Goal: Task Accomplishment & Management: Use online tool/utility

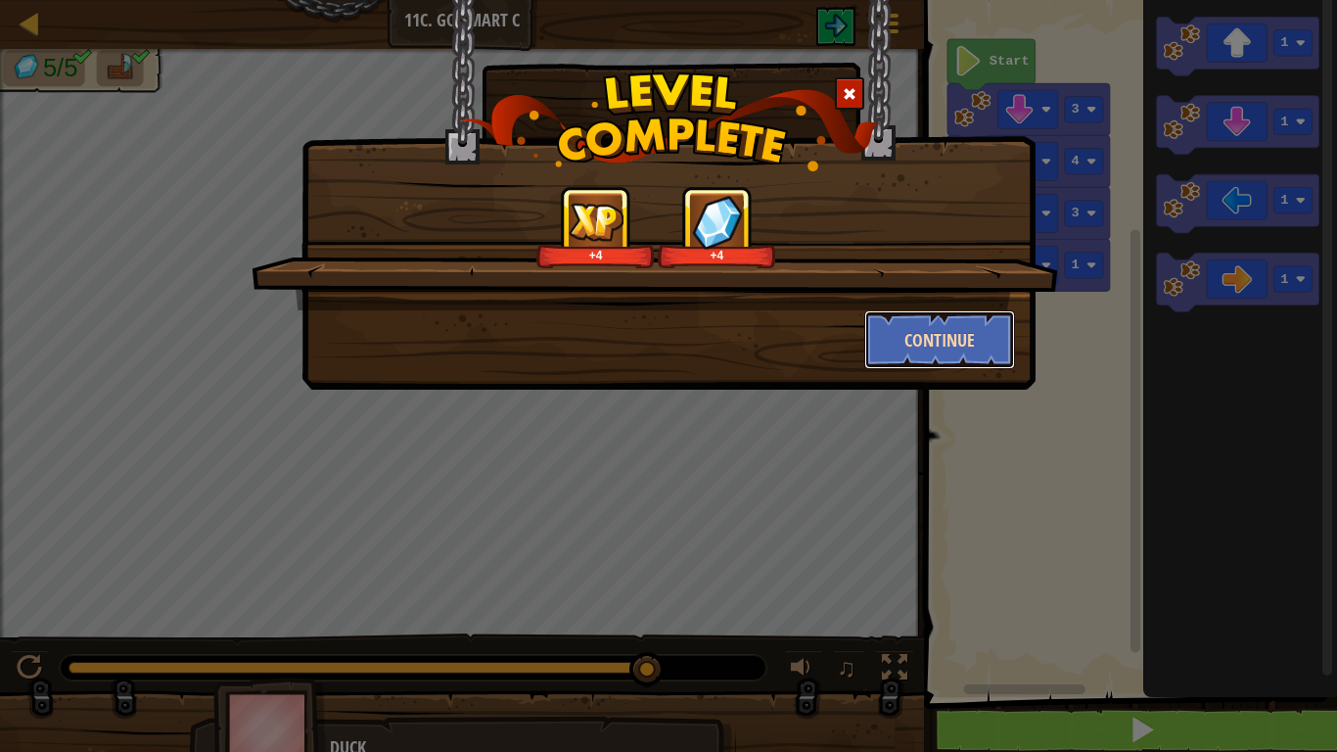
click at [963, 330] on button "Continue" at bounding box center [940, 339] width 152 height 59
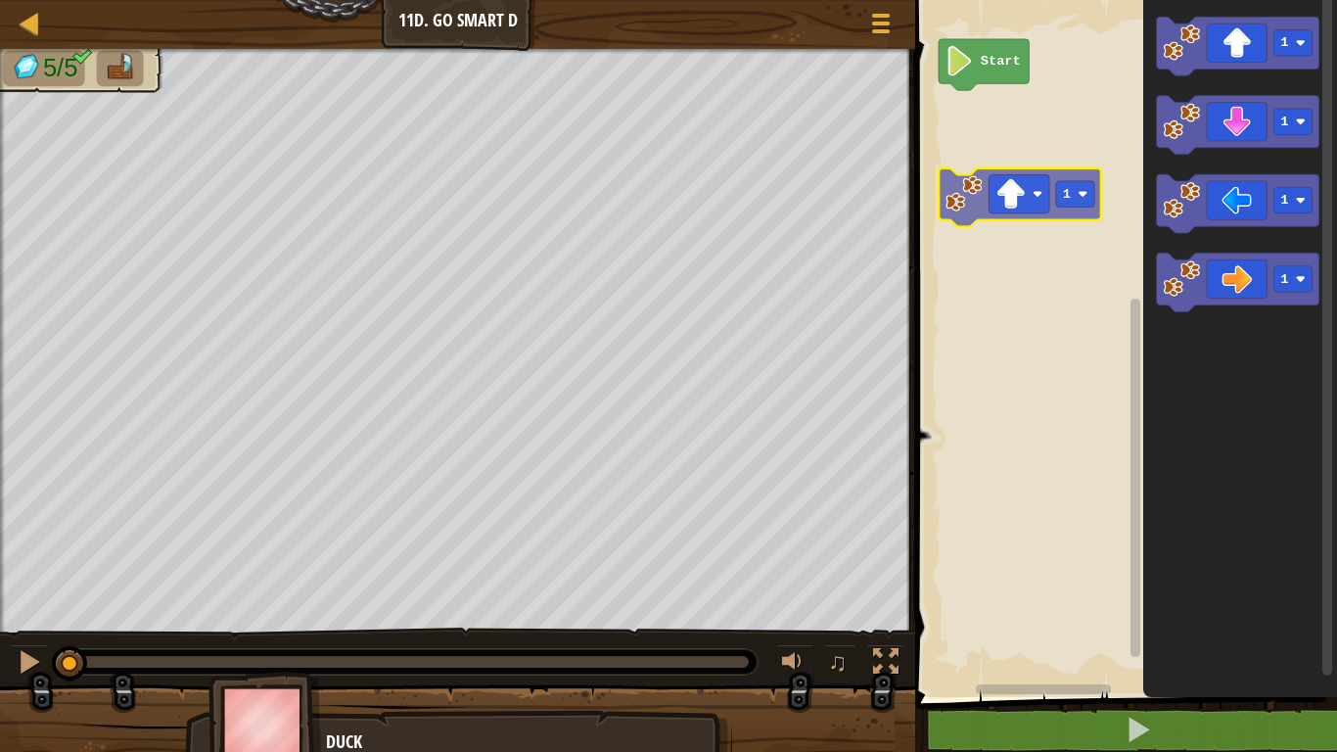
click at [1034, 177] on div "Start 1 1 1 1 1" at bounding box center [1124, 343] width 428 height 707
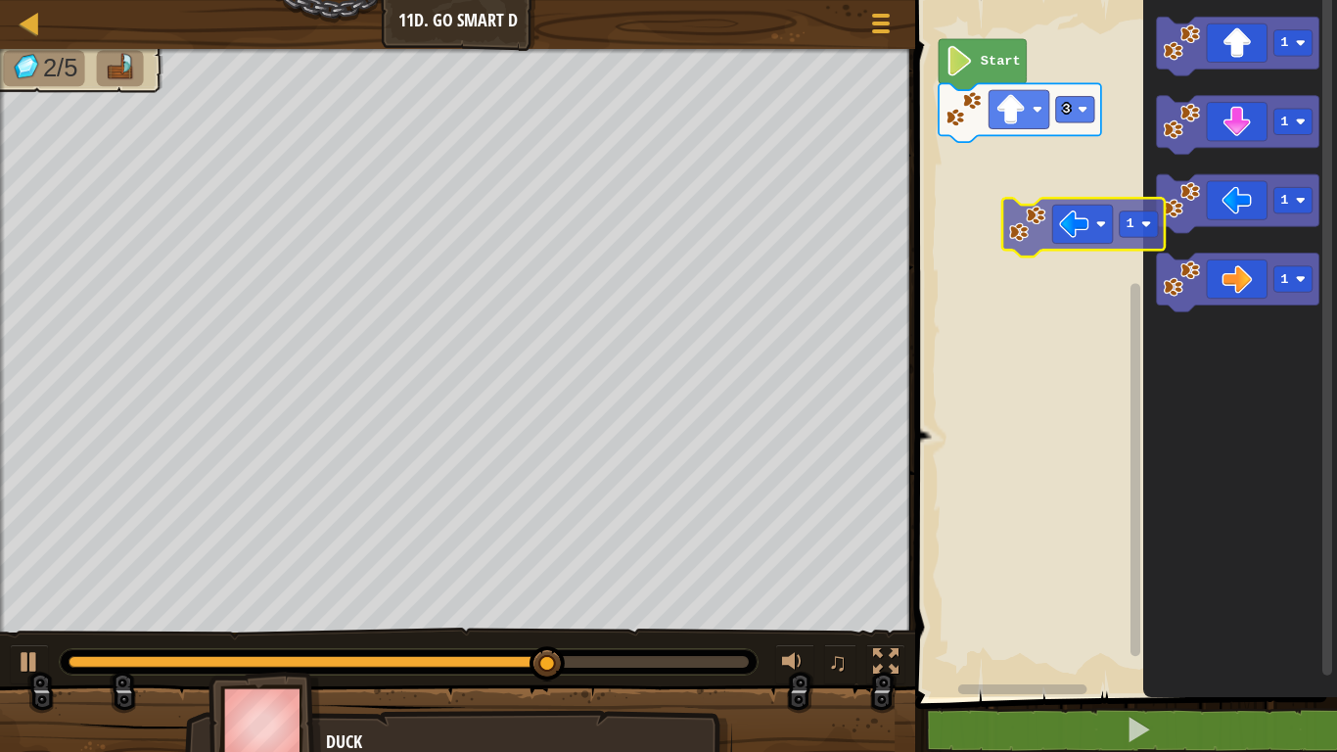
click at [1025, 207] on div "Start 3 1 1 1 1 1" at bounding box center [1124, 343] width 428 height 707
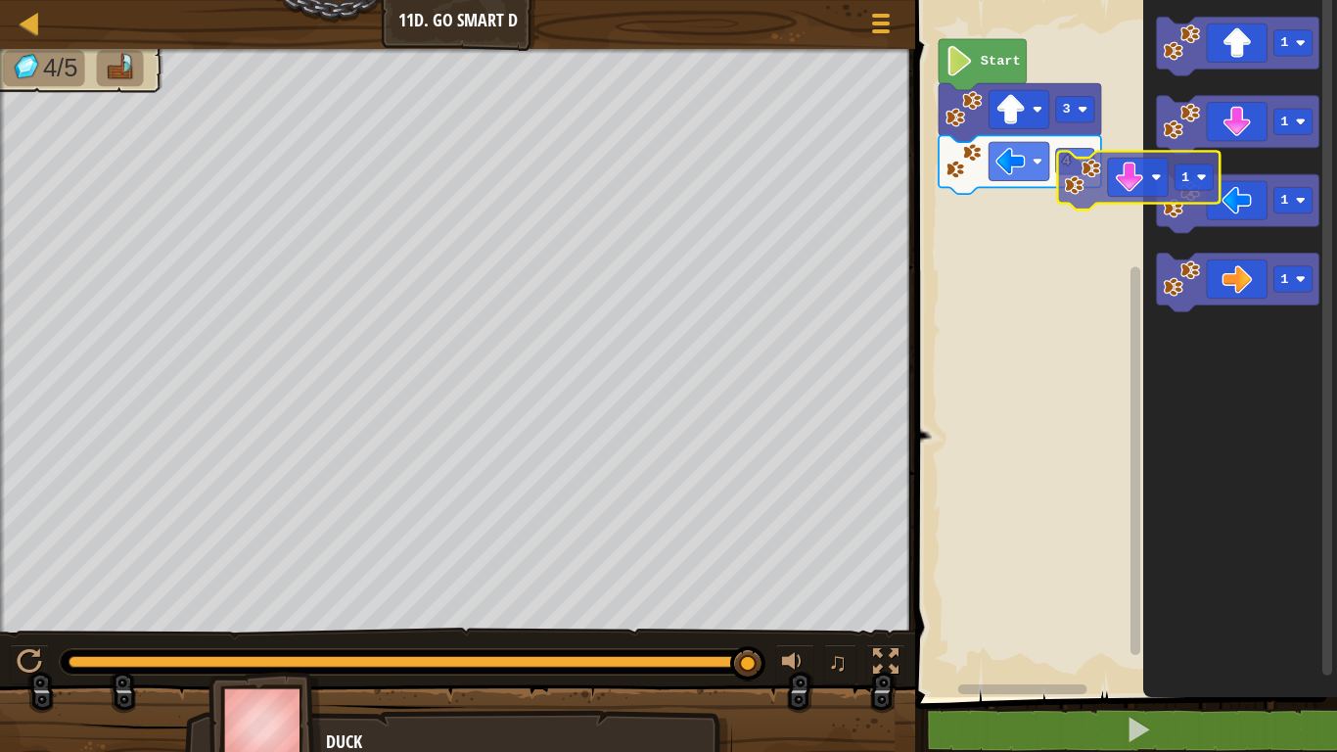
click at [1084, 180] on div "Start 3 4 1 1 1 1 1" at bounding box center [1124, 343] width 428 height 707
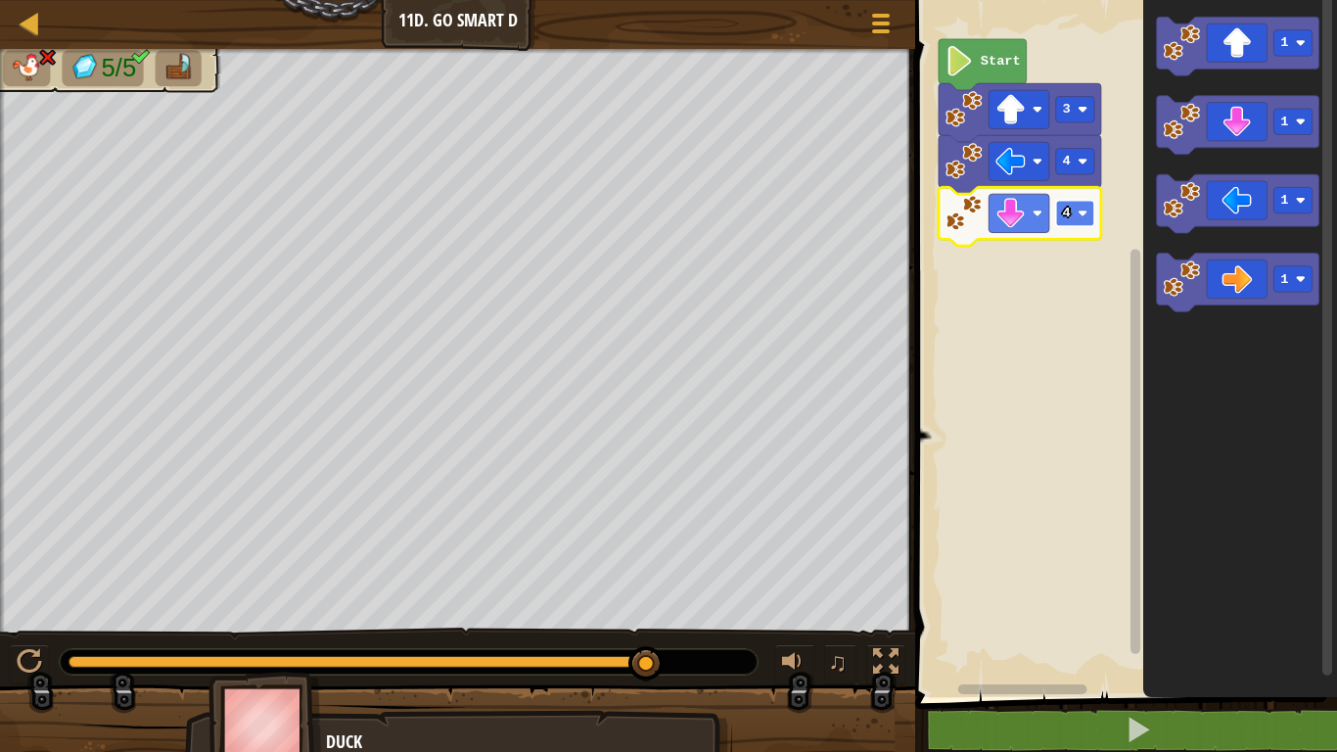
click at [1077, 220] on rect "Blockly Workspace" at bounding box center [1075, 214] width 38 height 26
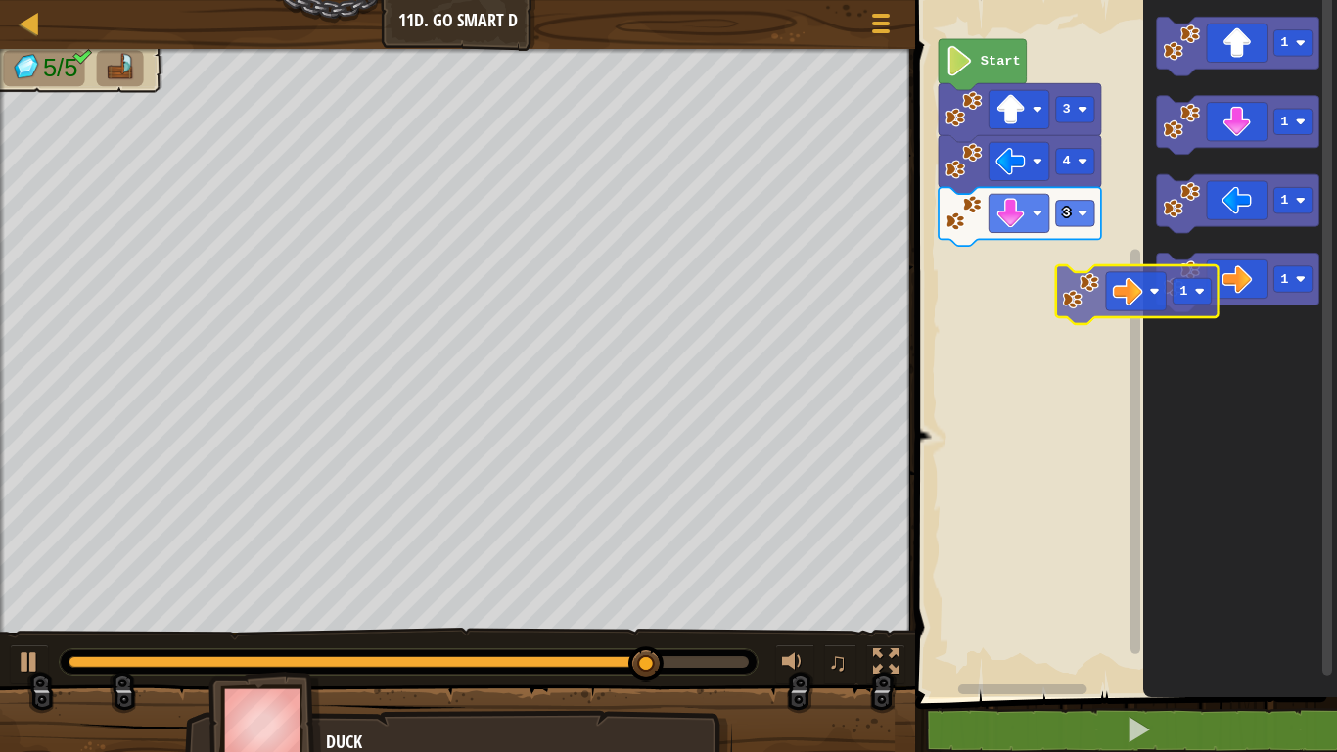
click at [1089, 284] on div "Start 3 4 3 1 1 1 1 1" at bounding box center [1124, 343] width 428 height 707
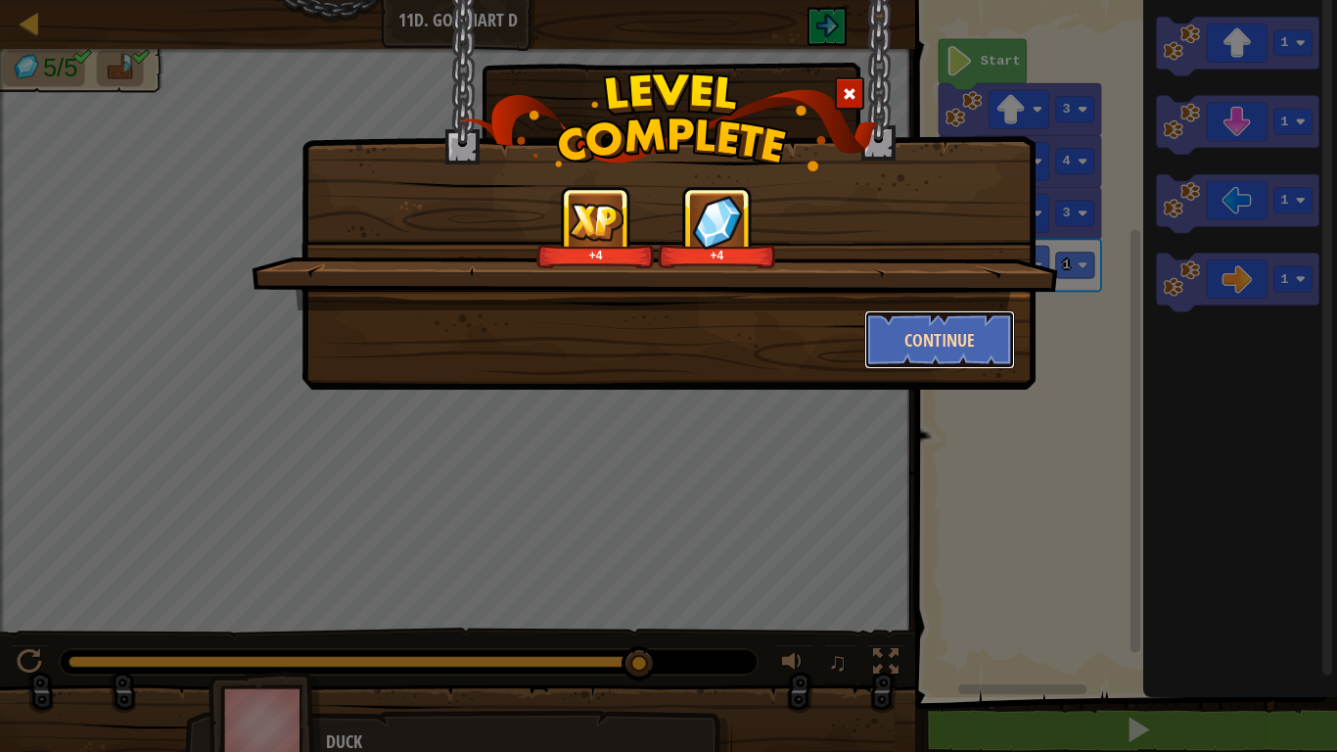
click at [967, 338] on button "Continue" at bounding box center [940, 339] width 152 height 59
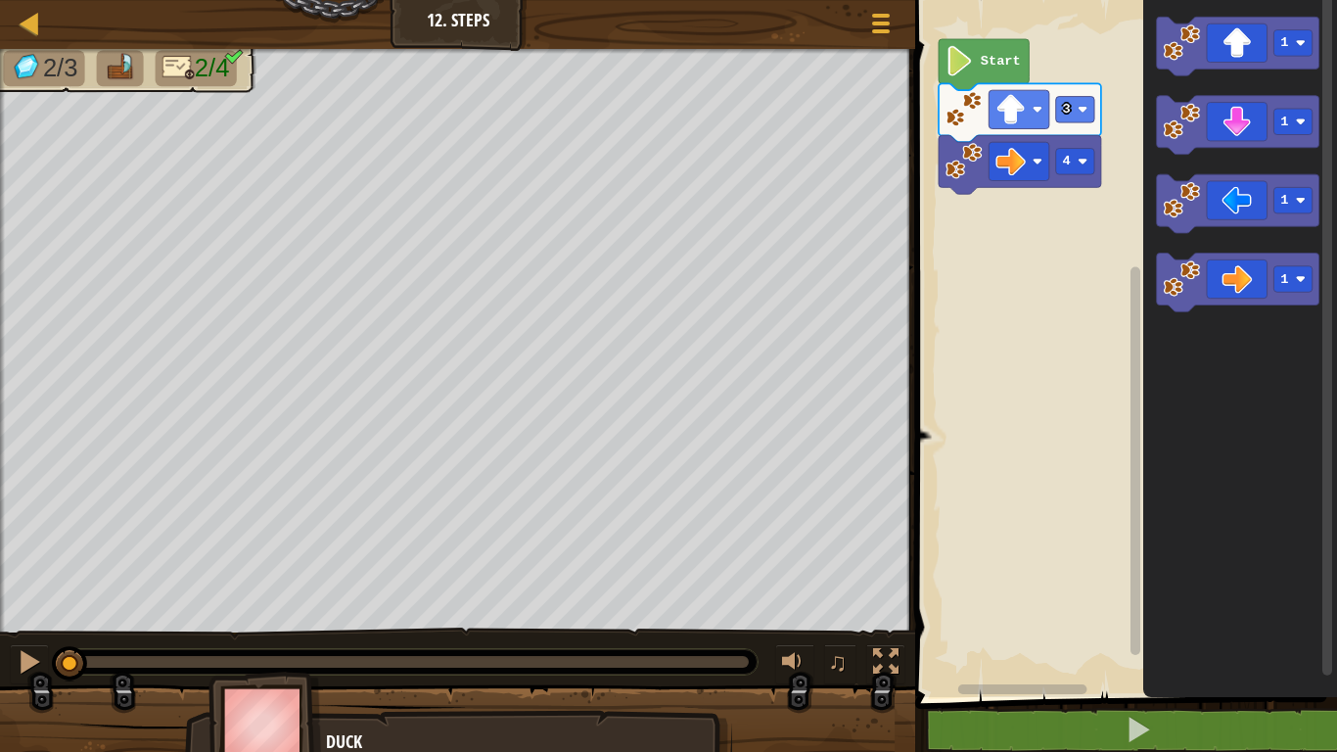
click at [958, 347] on rect "Blockly Workspace" at bounding box center [1124, 343] width 428 height 707
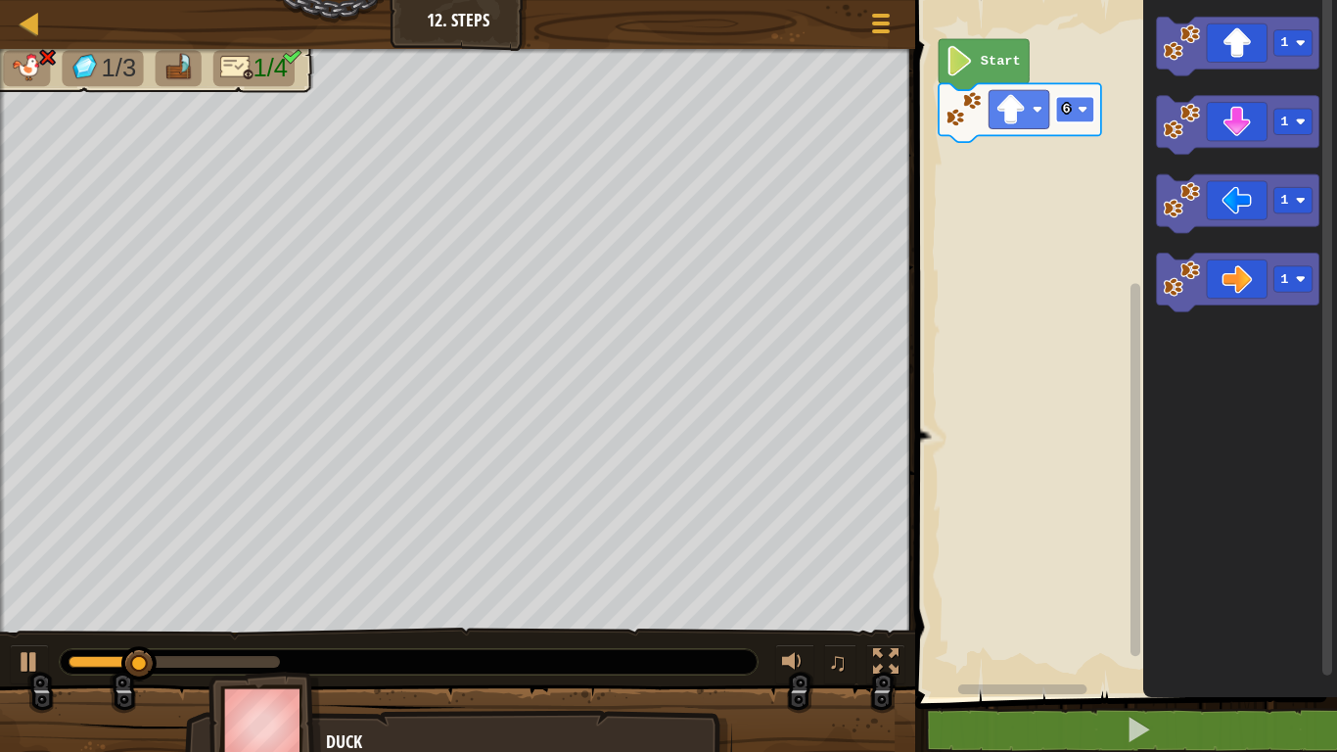
click at [1073, 113] on rect "Blockly Workspace" at bounding box center [1075, 110] width 38 height 26
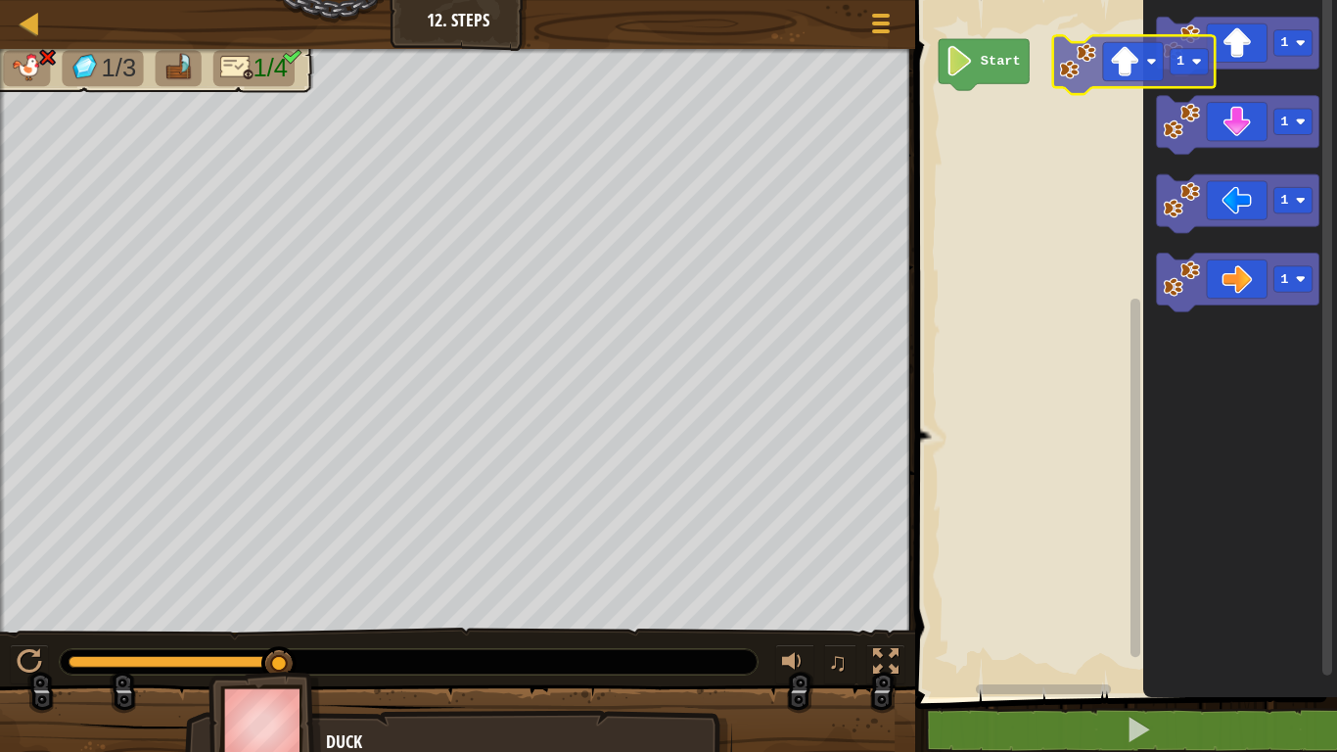
click at [1104, 45] on div "Start 1 1 1 1 1" at bounding box center [1124, 343] width 428 height 707
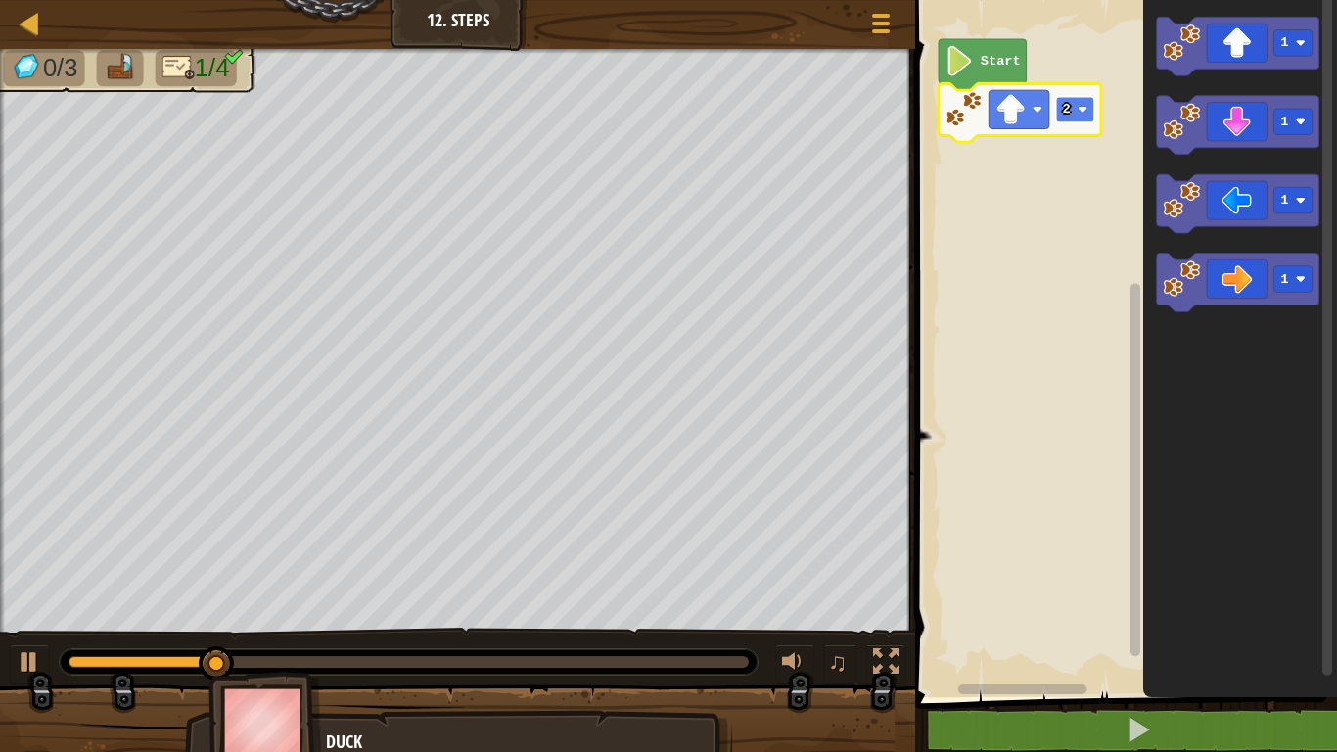
click at [1071, 120] on rect "Blockly Workspace" at bounding box center [1075, 110] width 38 height 26
click at [1067, 118] on rect "Blockly Workspace" at bounding box center [1075, 110] width 38 height 26
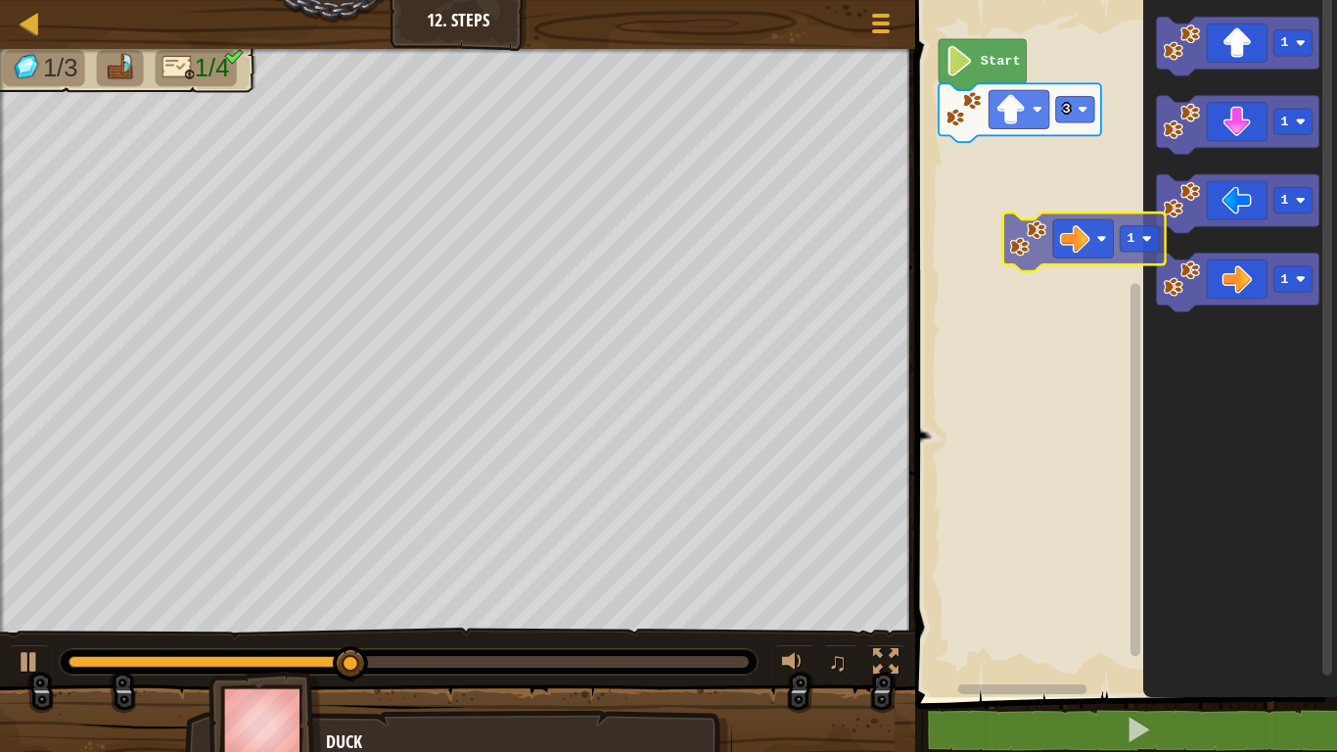
click at [1043, 197] on div "Start 3 1 1 1 1 1" at bounding box center [1124, 343] width 428 height 707
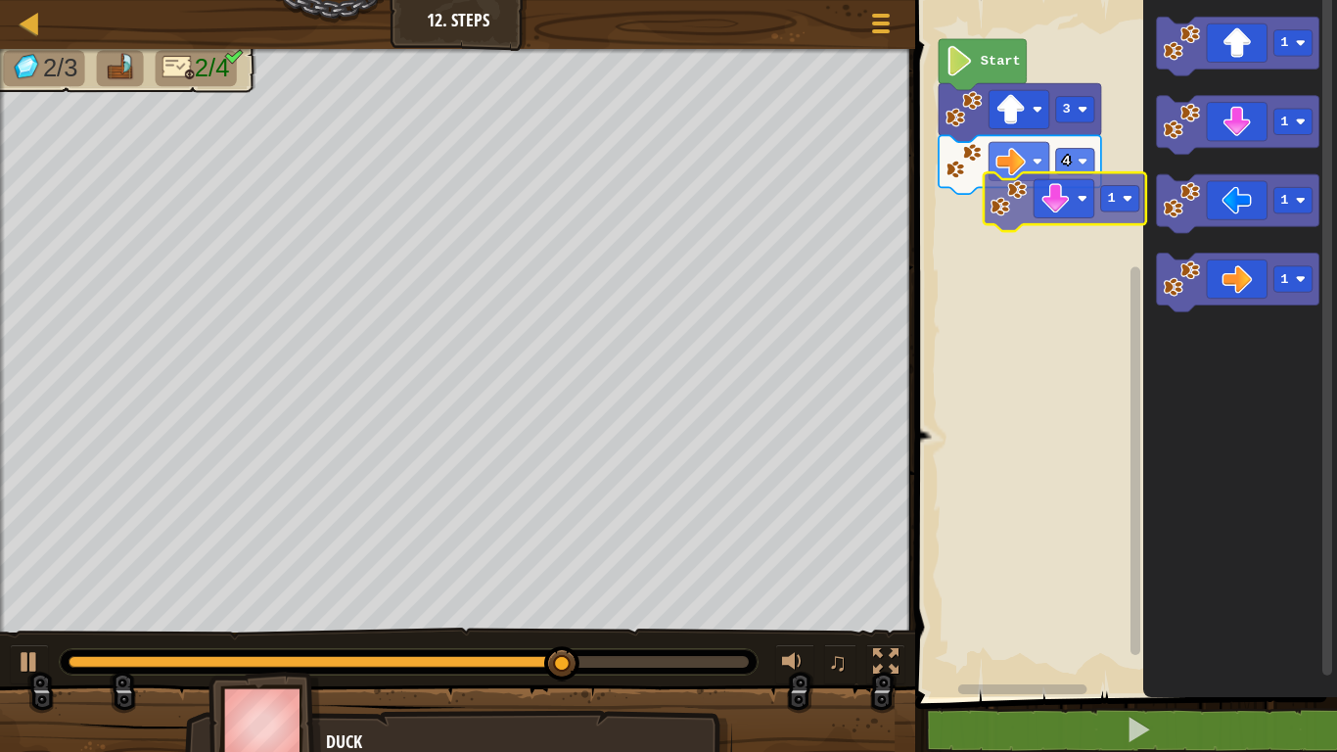
click at [1076, 215] on div "Start 3 4 1 1 1 1 1" at bounding box center [1124, 343] width 428 height 707
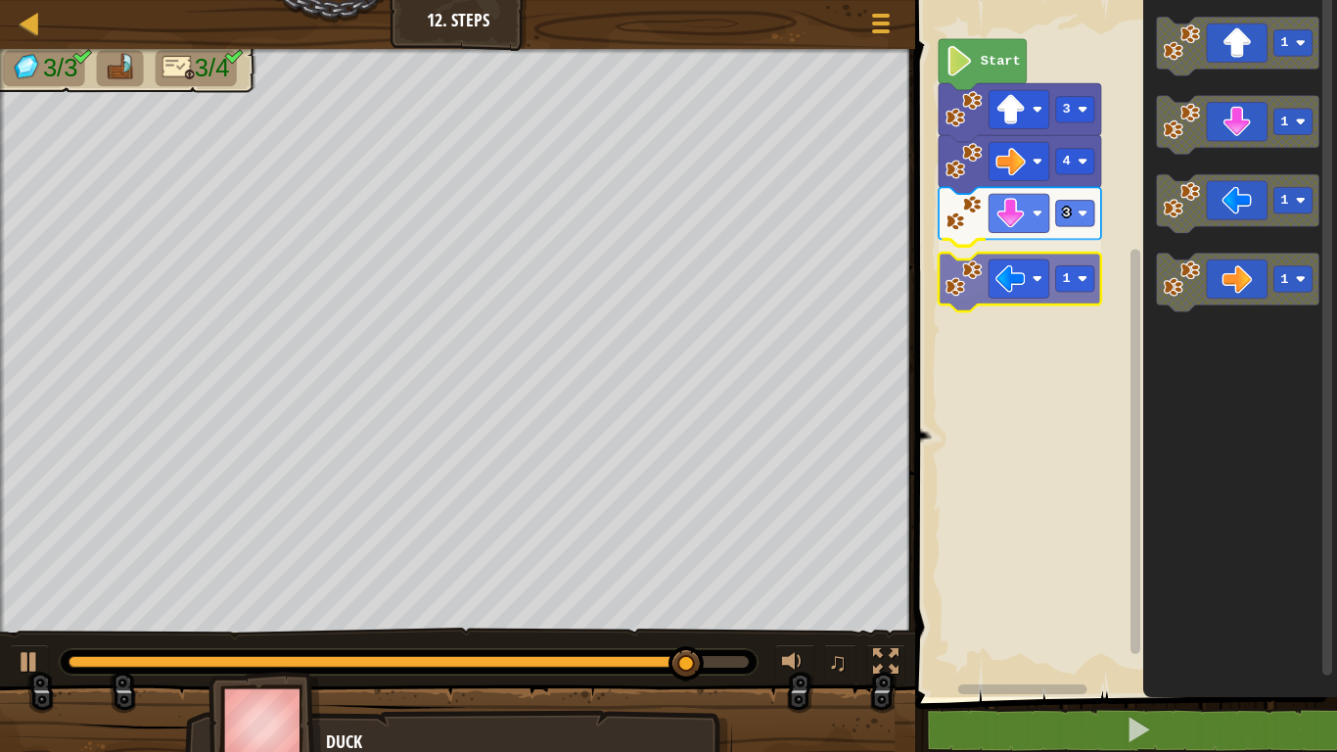
click at [1050, 286] on div "Start 3 4 3 1 1 1 1 1 1" at bounding box center [1124, 343] width 428 height 707
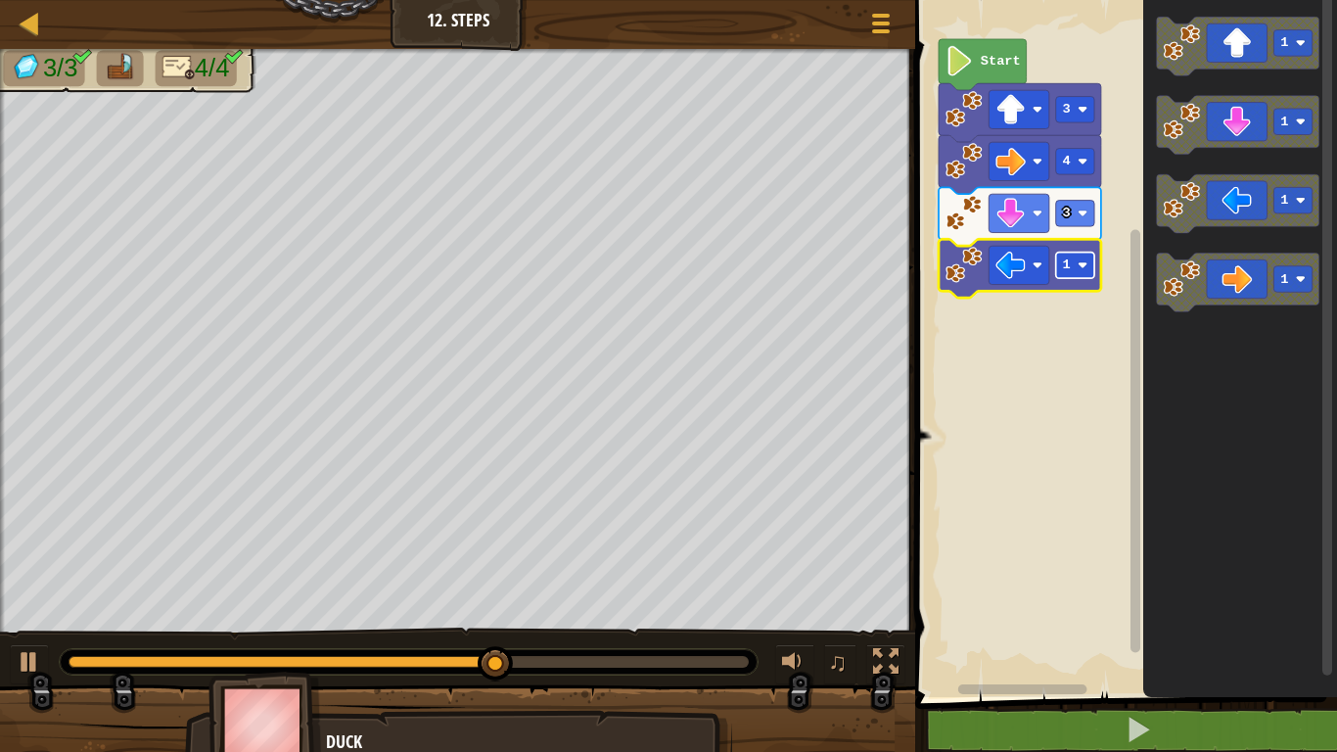
click at [1066, 275] on rect "Blockly Workspace" at bounding box center [1075, 266] width 38 height 26
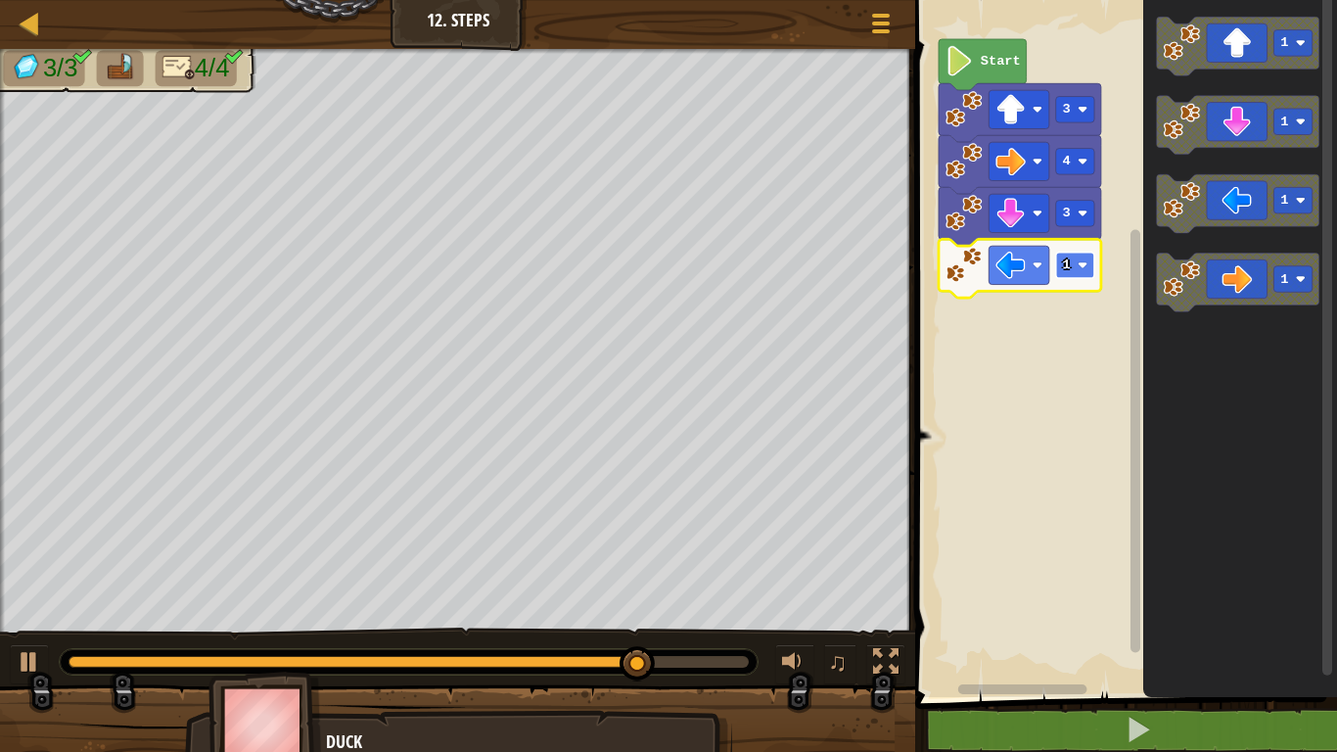
click at [1065, 273] on rect "Blockly Workspace" at bounding box center [1075, 266] width 38 height 26
click at [1102, 334] on rect "Blockly Workspace" at bounding box center [1124, 343] width 428 height 707
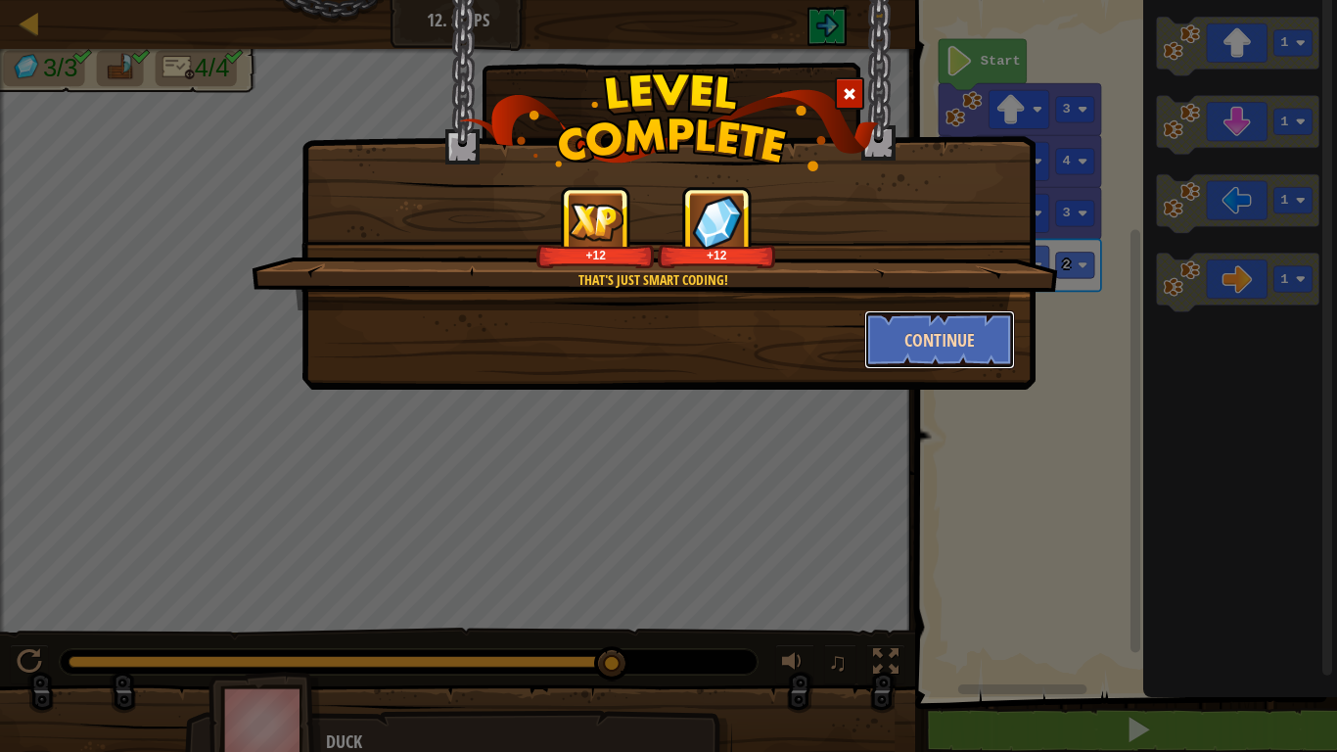
click at [924, 347] on button "Continue" at bounding box center [940, 339] width 152 height 59
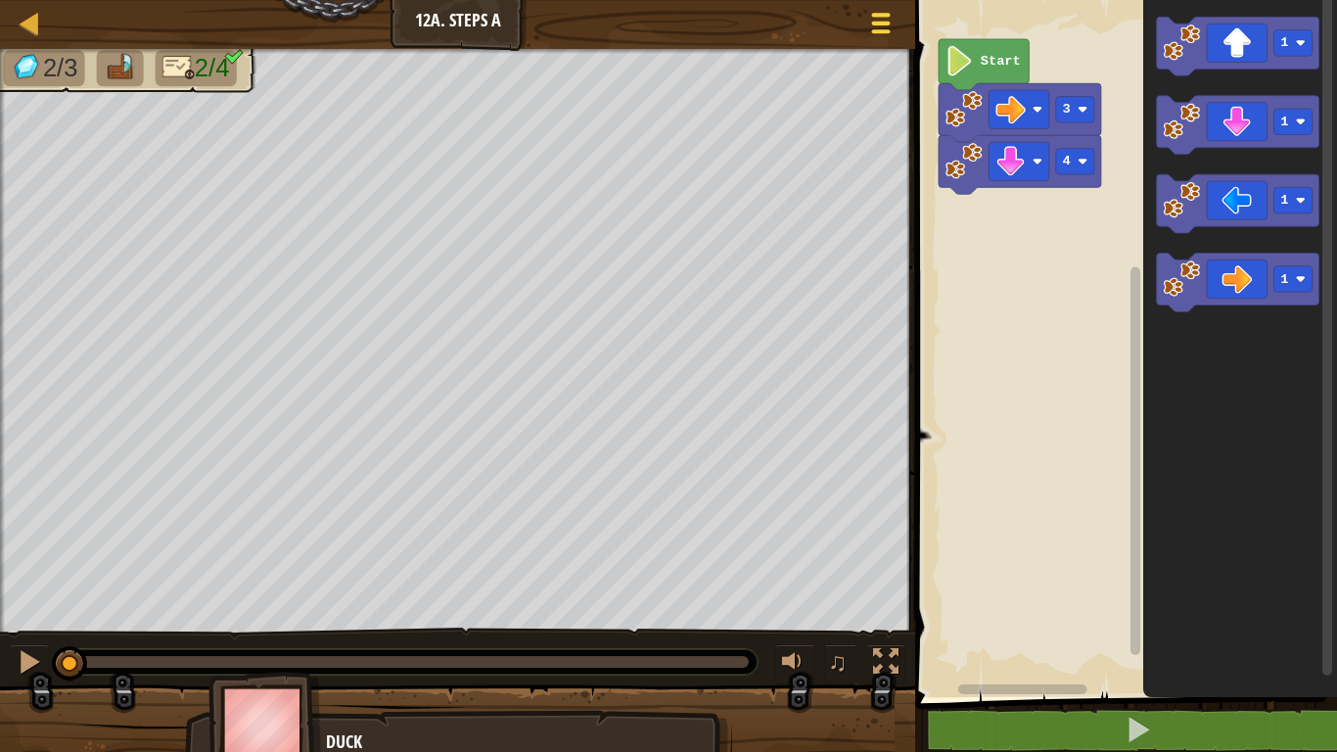
click at [883, 22] on span at bounding box center [881, 24] width 19 height 4
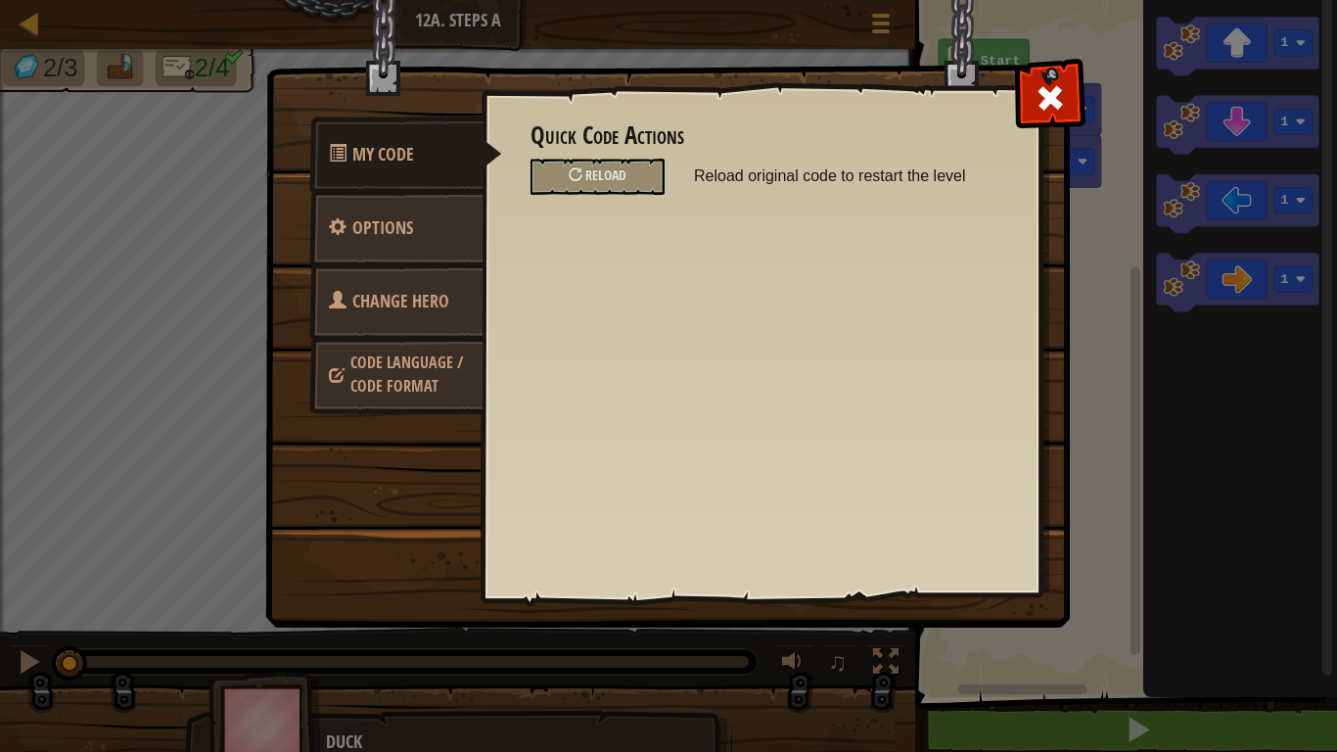
click at [420, 307] on span "Change Hero" at bounding box center [400, 301] width 97 height 24
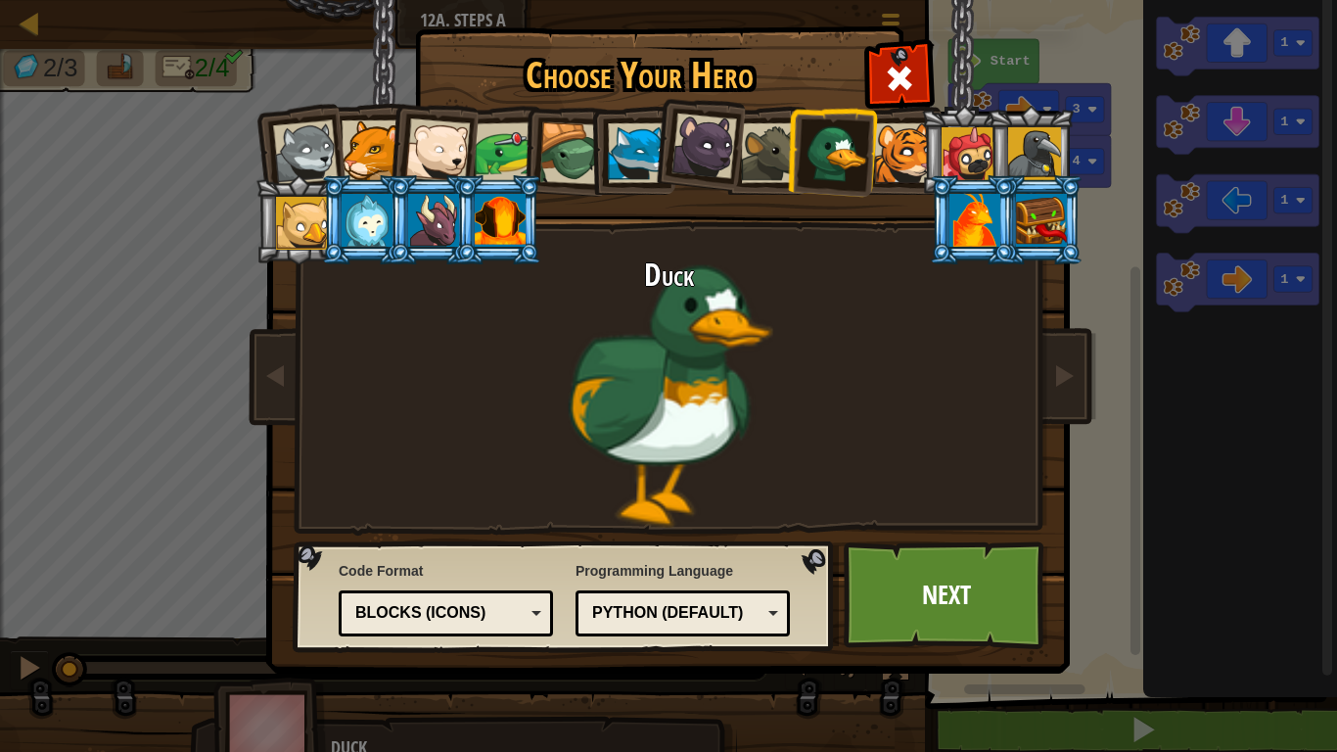
click at [313, 132] on div at bounding box center [305, 152] width 65 height 65
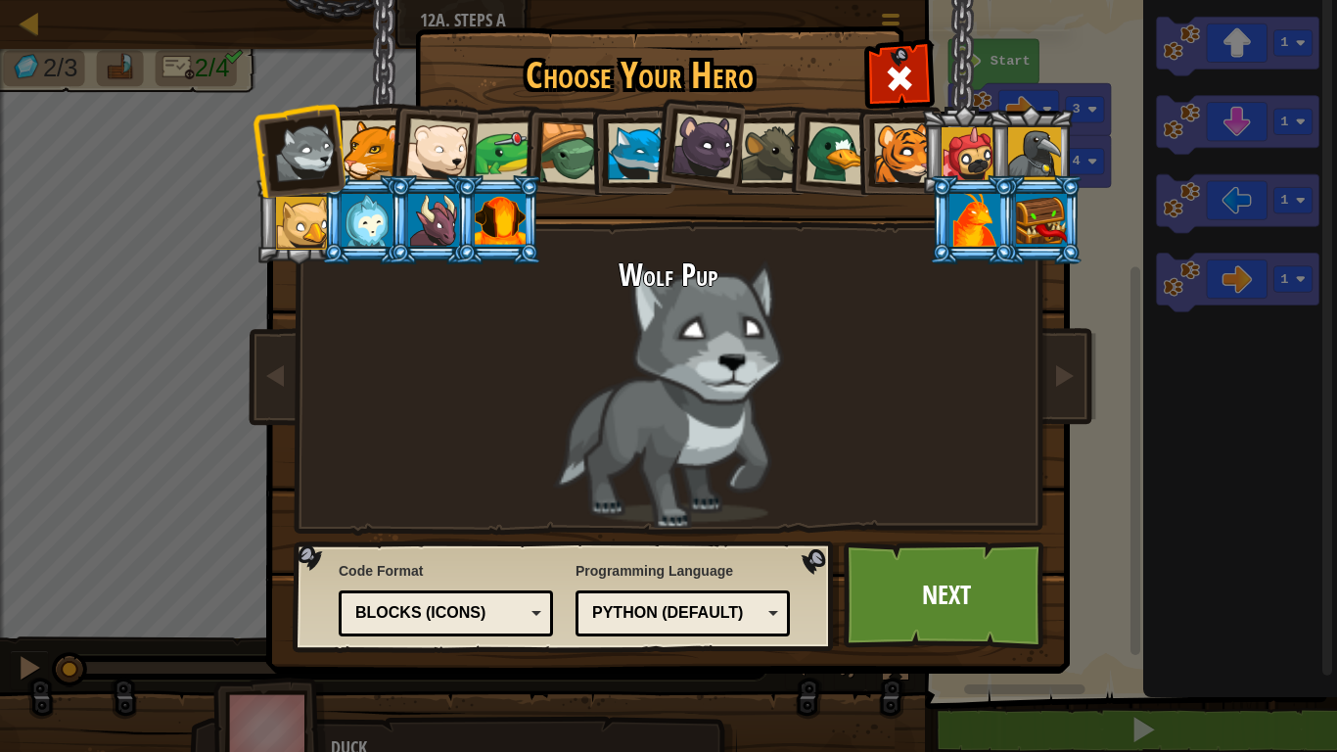
click at [361, 134] on div at bounding box center [372, 150] width 60 height 60
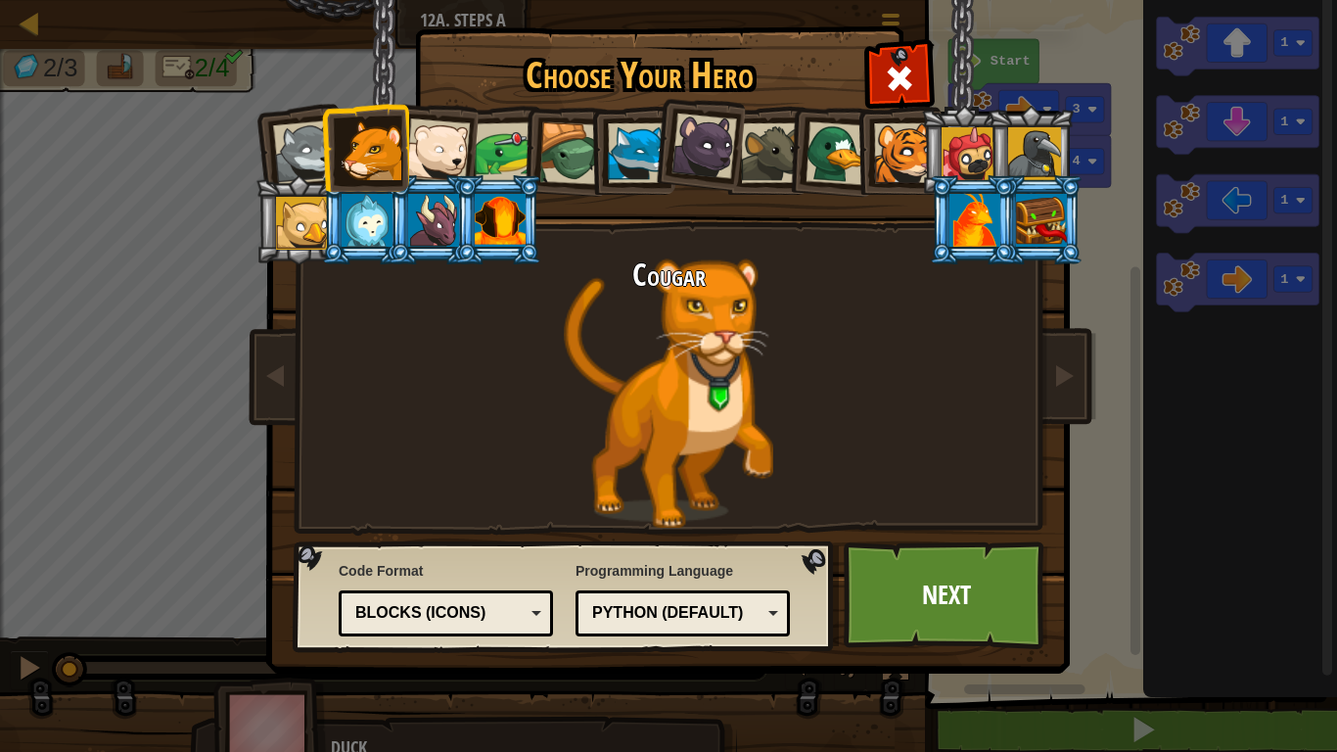
click at [902, 152] on div at bounding box center [904, 153] width 60 height 60
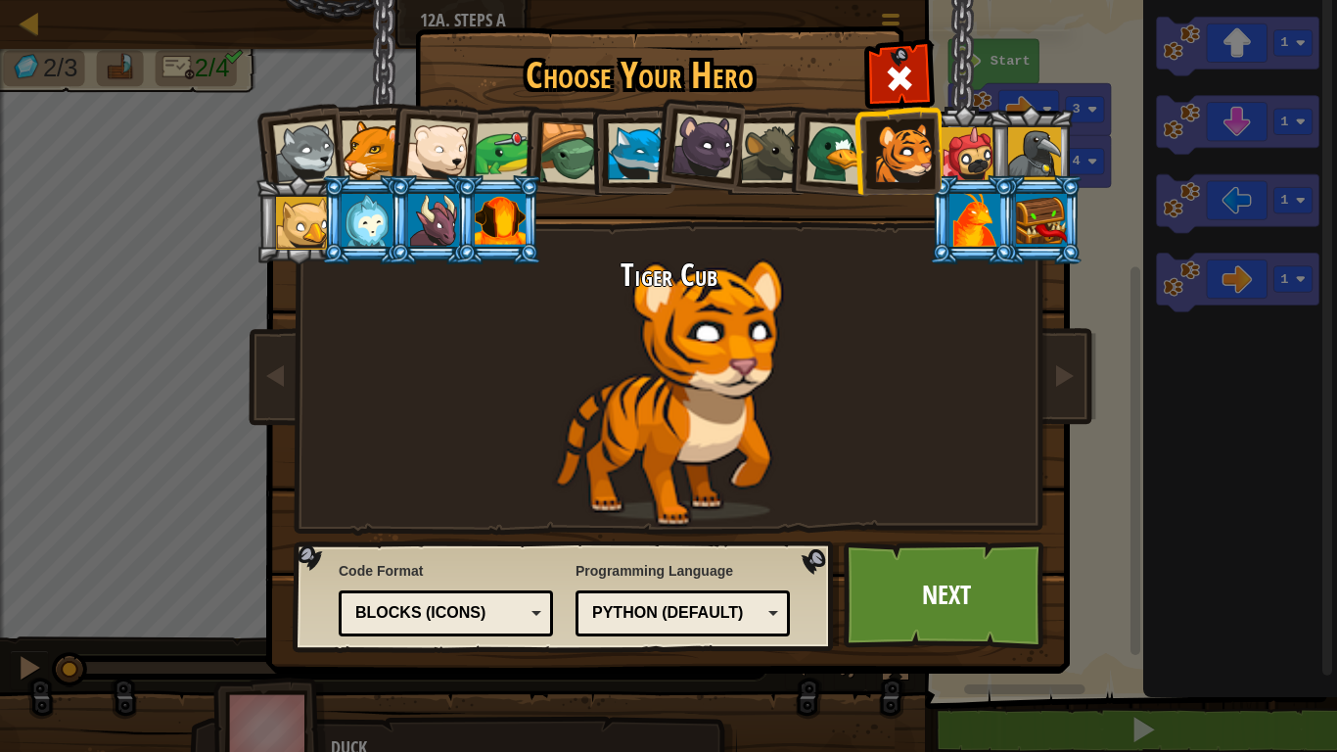
click at [506, 229] on div at bounding box center [500, 220] width 51 height 53
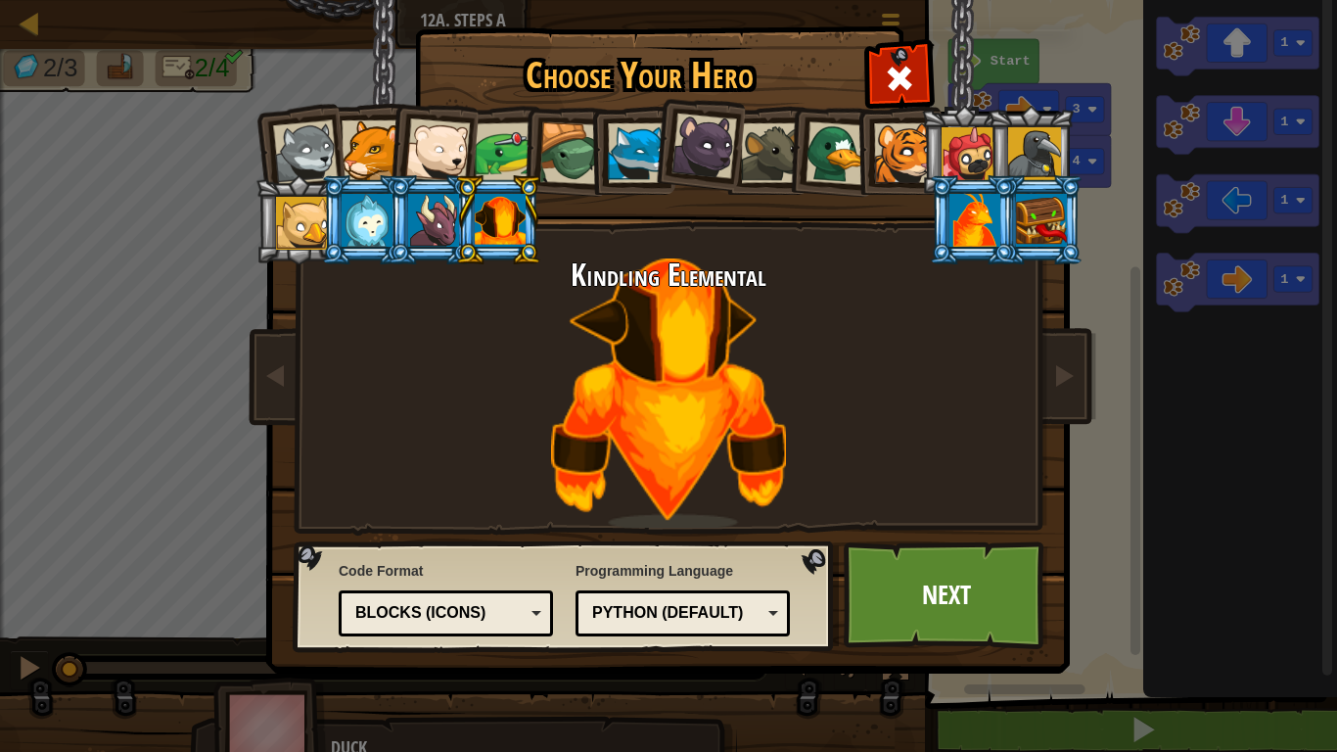
click at [431, 218] on div at bounding box center [433, 220] width 51 height 53
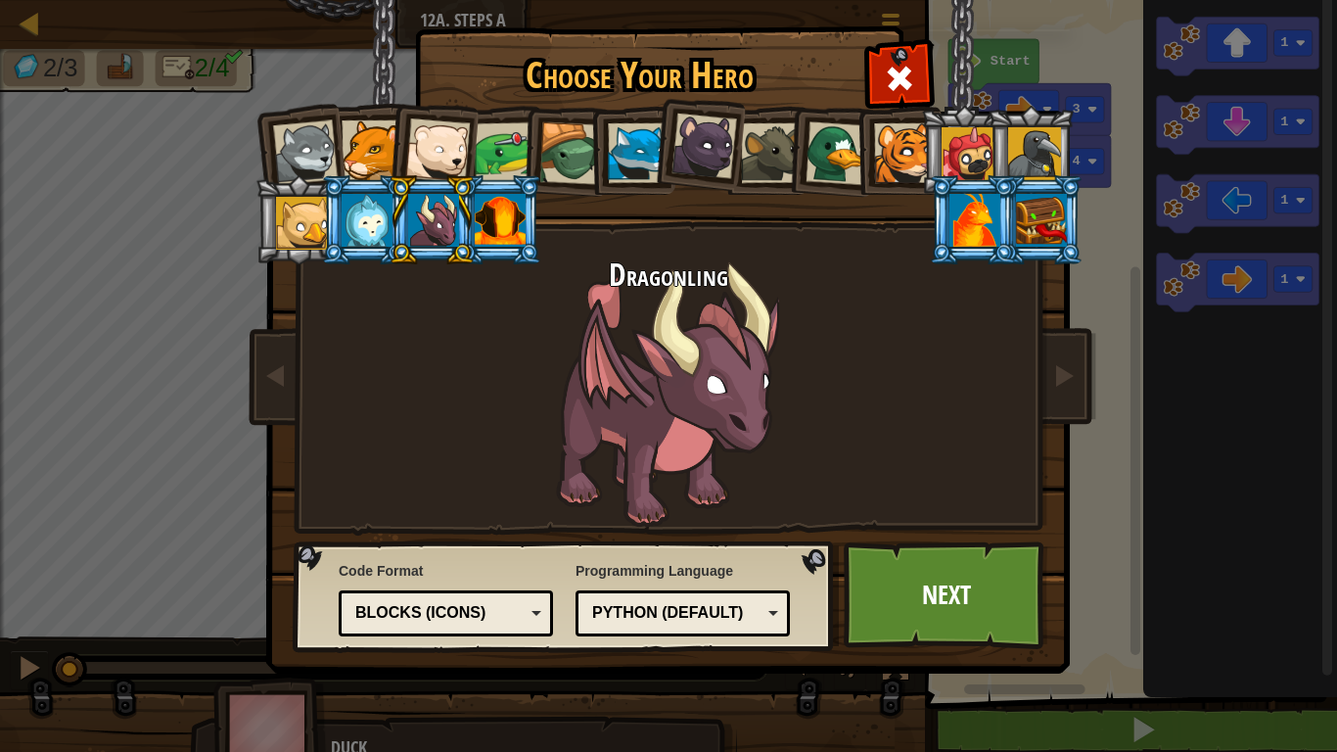
click at [389, 215] on li at bounding box center [432, 219] width 88 height 89
click at [374, 214] on div at bounding box center [367, 220] width 51 height 53
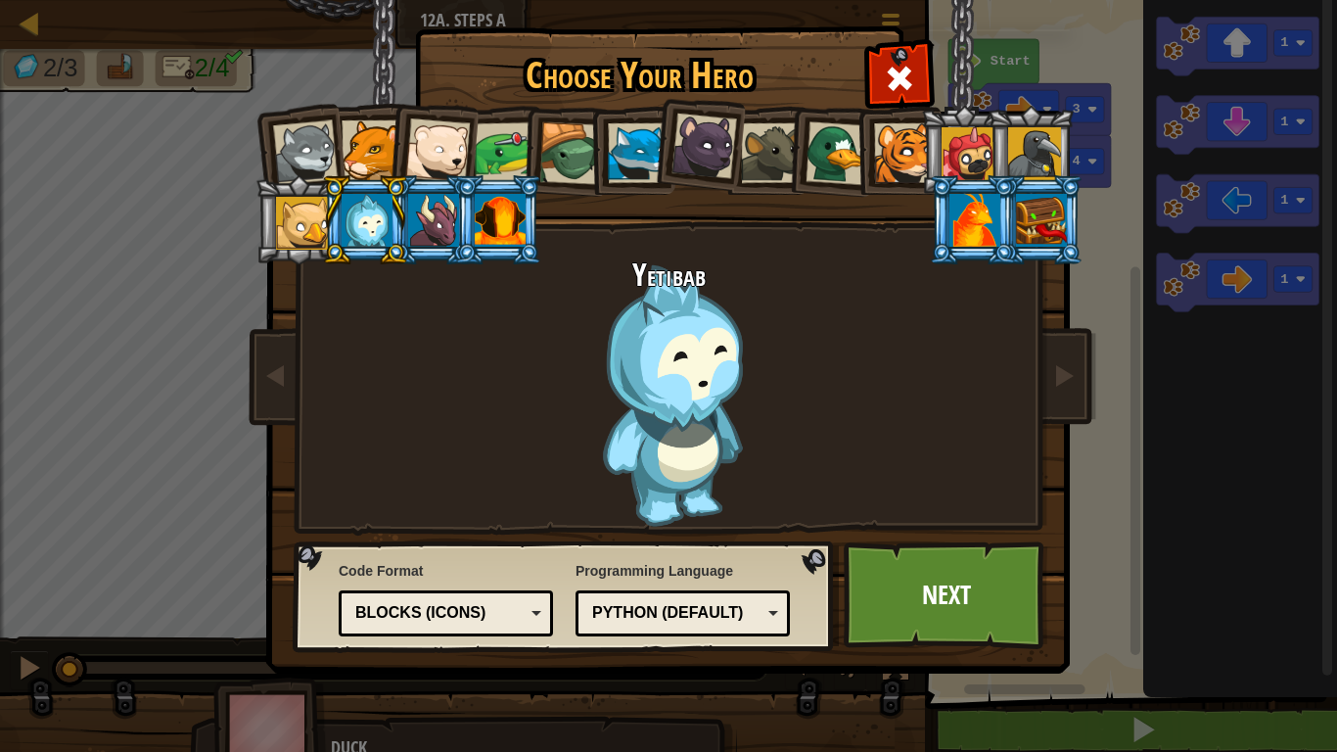
click at [298, 221] on div at bounding box center [302, 223] width 53 height 53
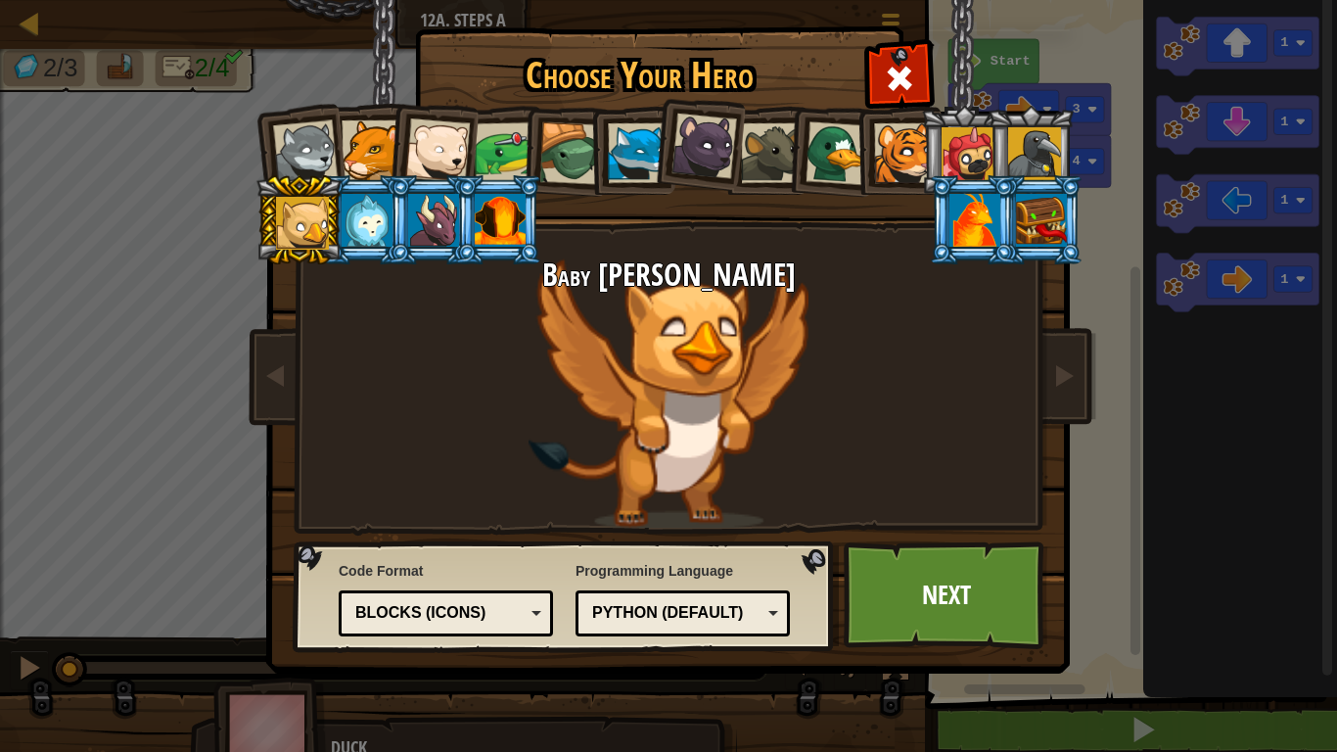
click at [1020, 145] on div at bounding box center [1034, 153] width 53 height 53
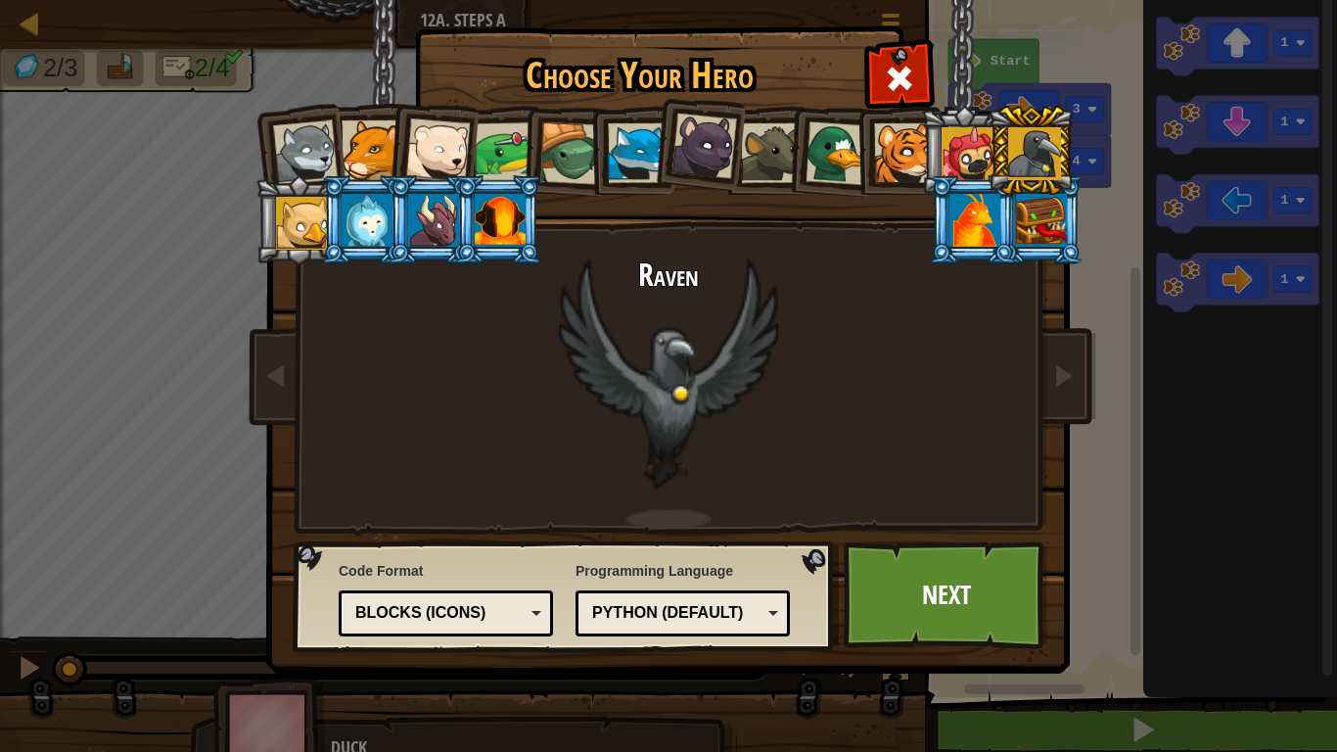
click at [972, 145] on div at bounding box center [968, 153] width 53 height 53
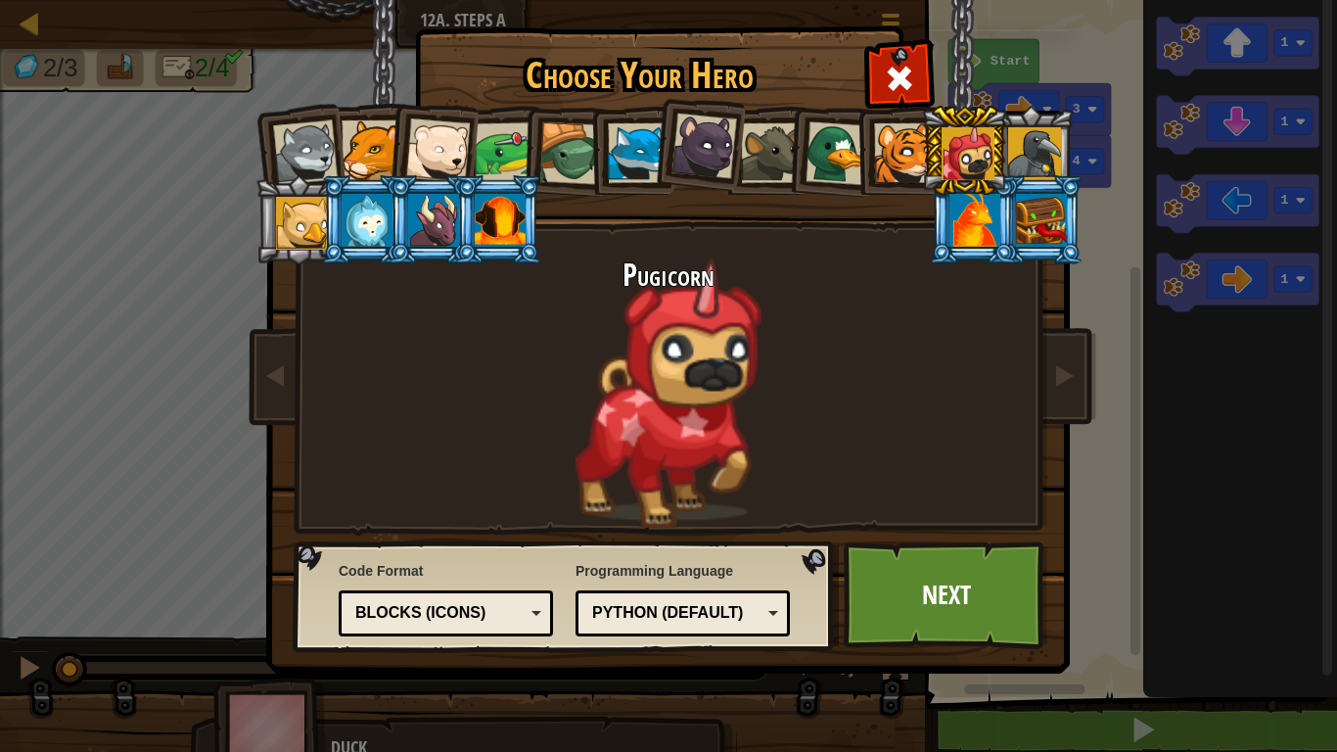
click at [908, 147] on div at bounding box center [904, 153] width 60 height 60
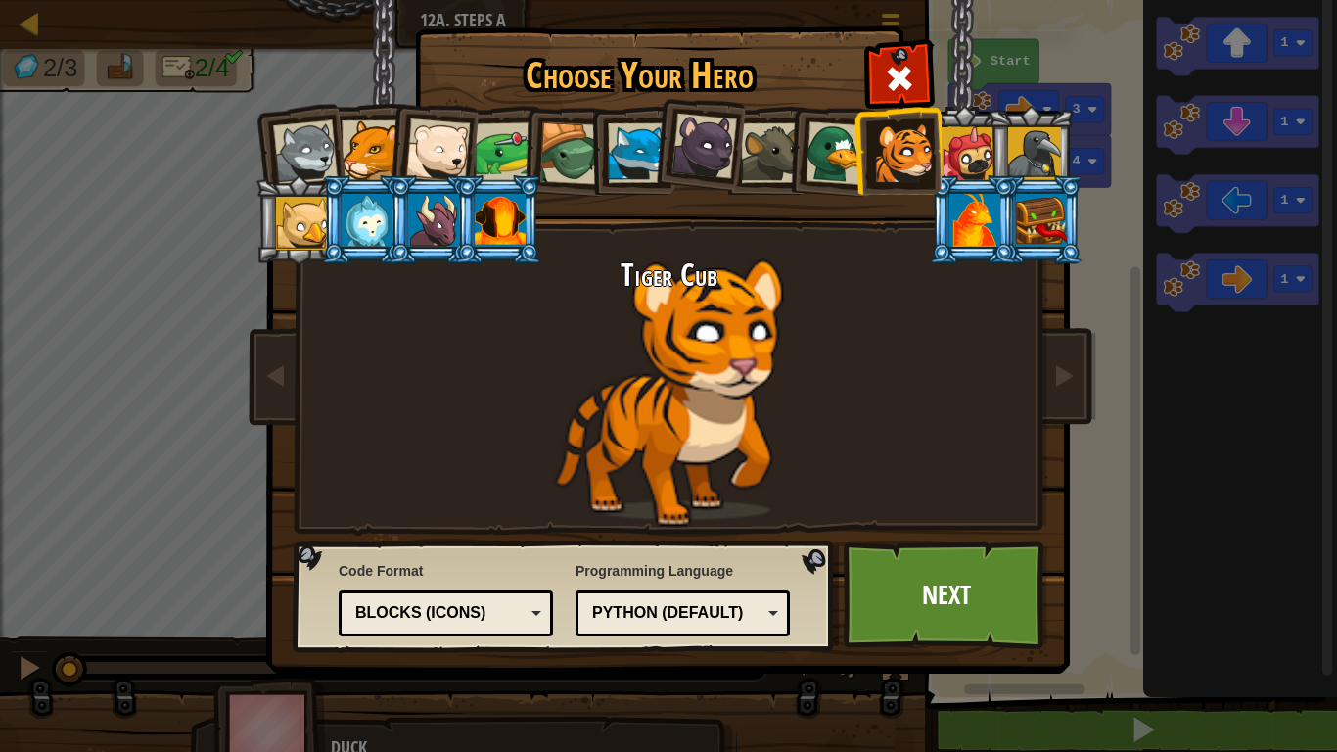
click at [810, 162] on div at bounding box center [838, 153] width 64 height 64
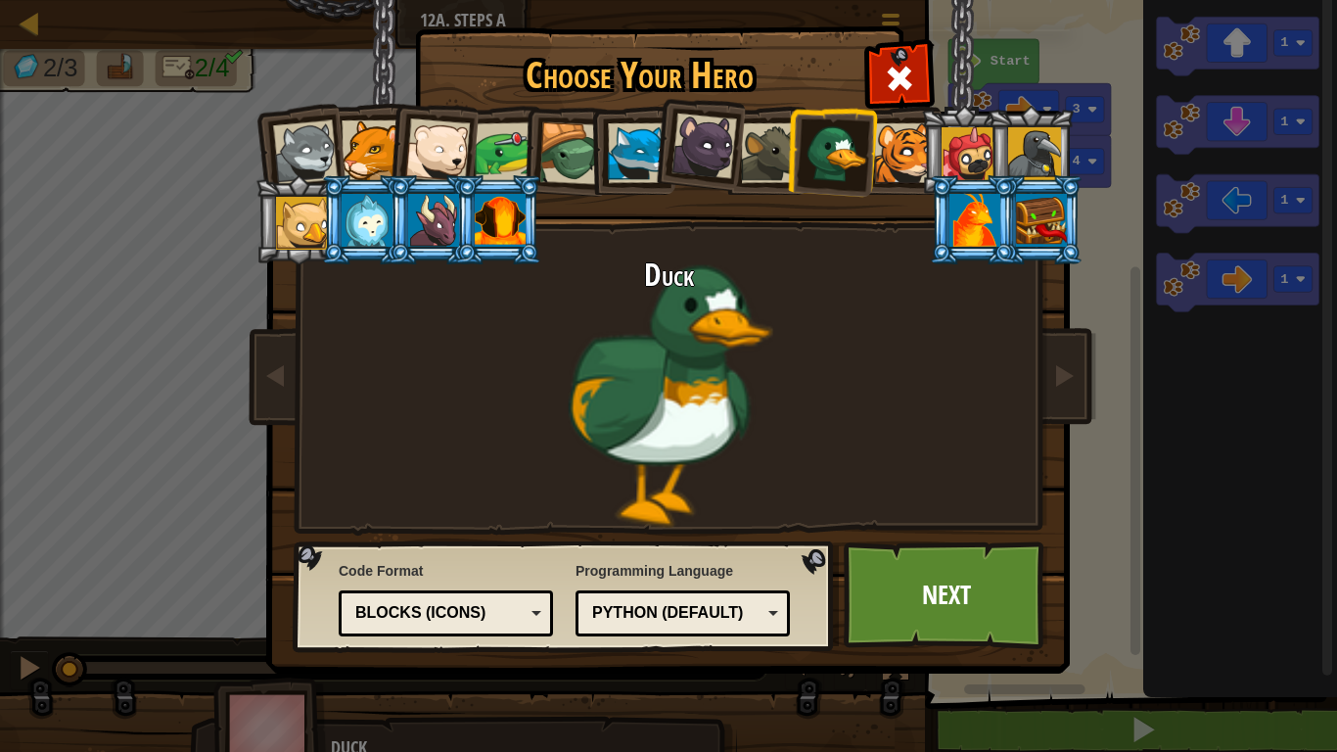
click at [775, 146] on div at bounding box center [771, 153] width 60 height 60
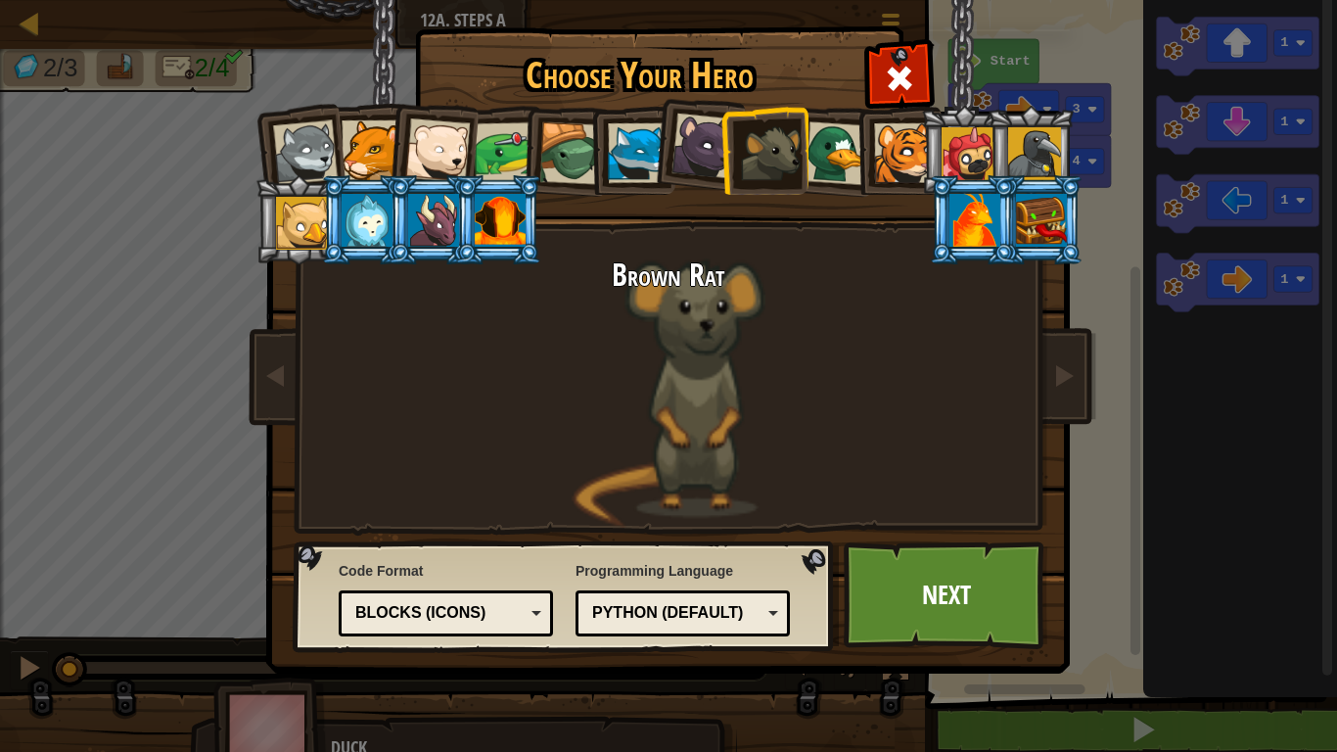
click at [707, 152] on div at bounding box center [705, 147] width 66 height 66
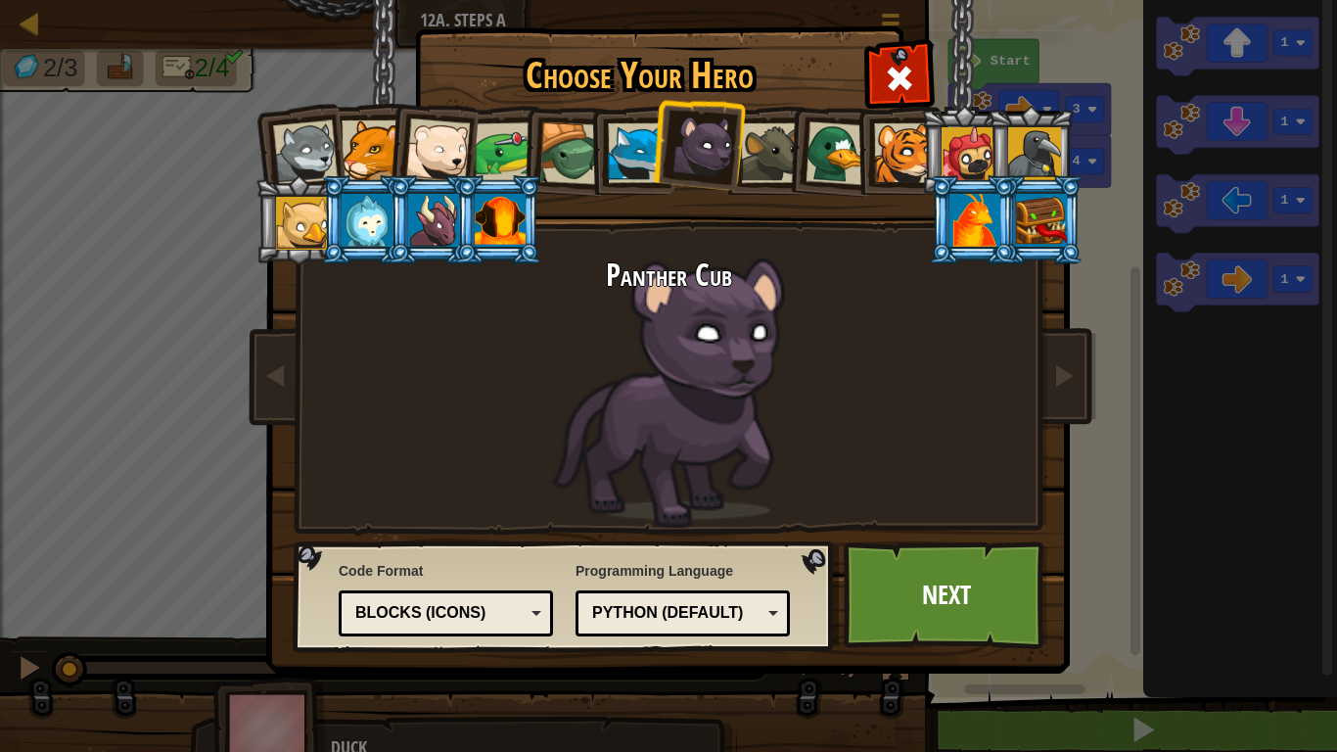
click at [622, 159] on div at bounding box center [638, 153] width 60 height 60
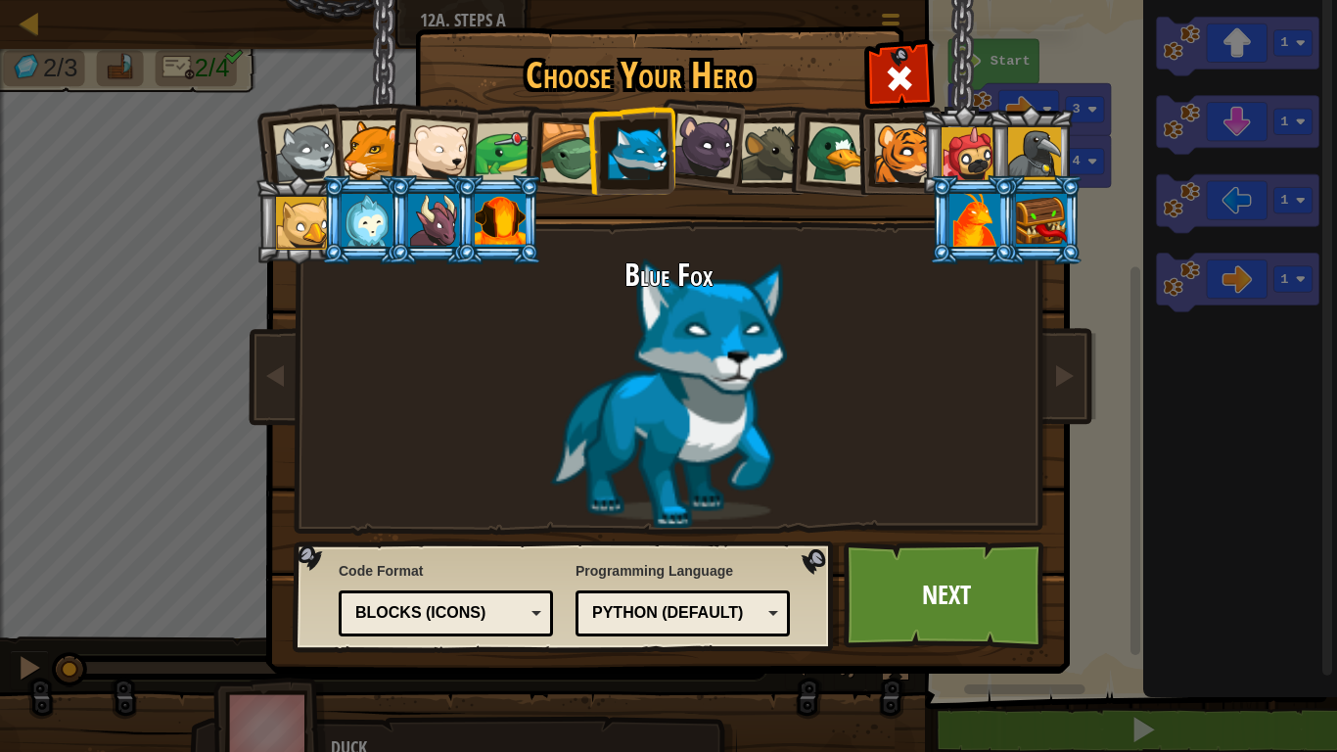
click at [561, 153] on div at bounding box center [570, 153] width 63 height 63
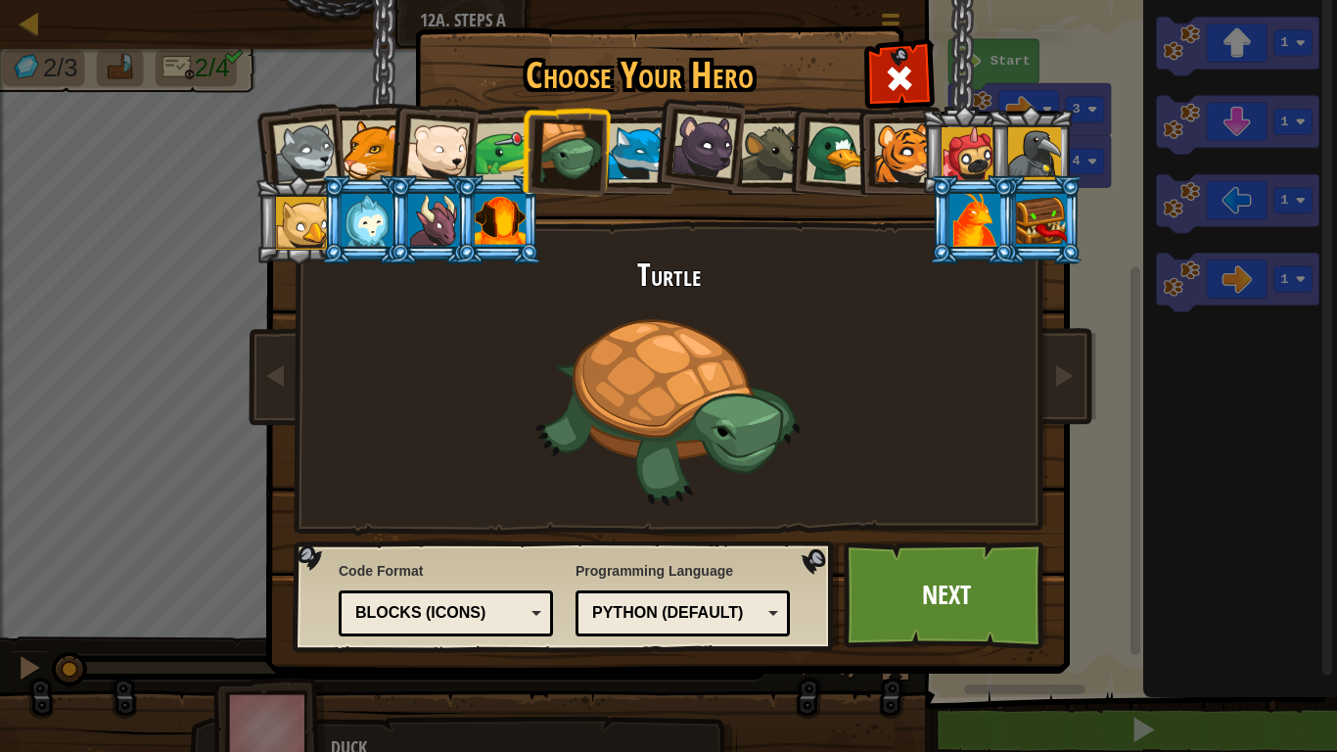
drag, startPoint x: 500, startPoint y: 153, endPoint x: 507, endPoint y: 161, distance: 10.4
click at [507, 161] on div at bounding box center [505, 152] width 61 height 61
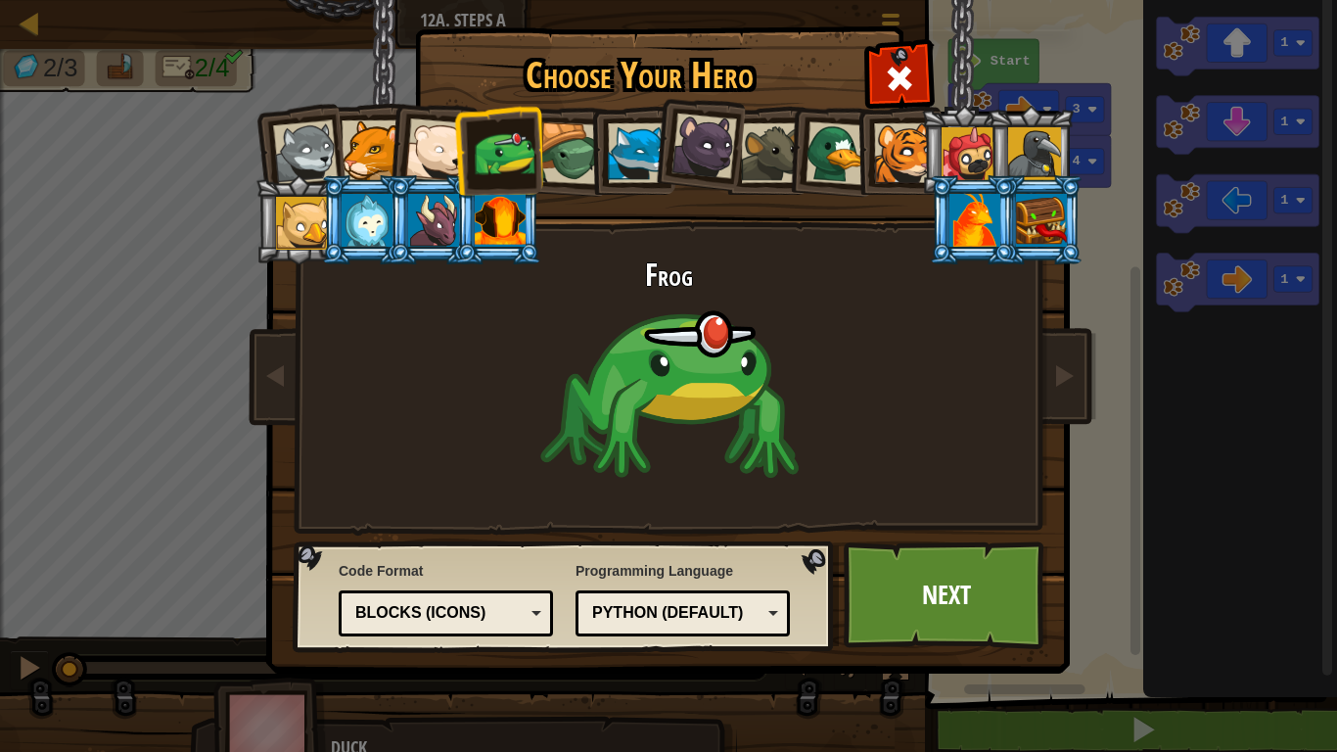
click at [437, 144] on div at bounding box center [437, 150] width 65 height 65
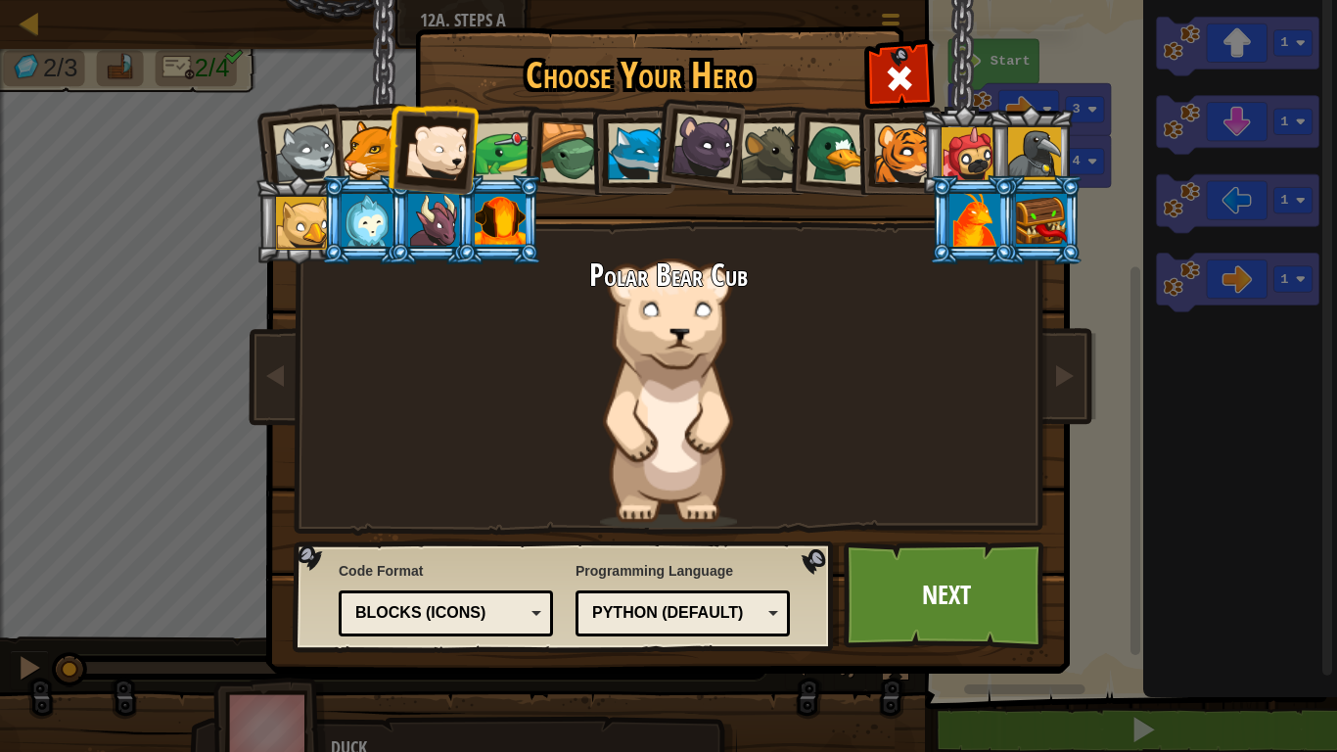
click at [380, 145] on div at bounding box center [372, 150] width 60 height 60
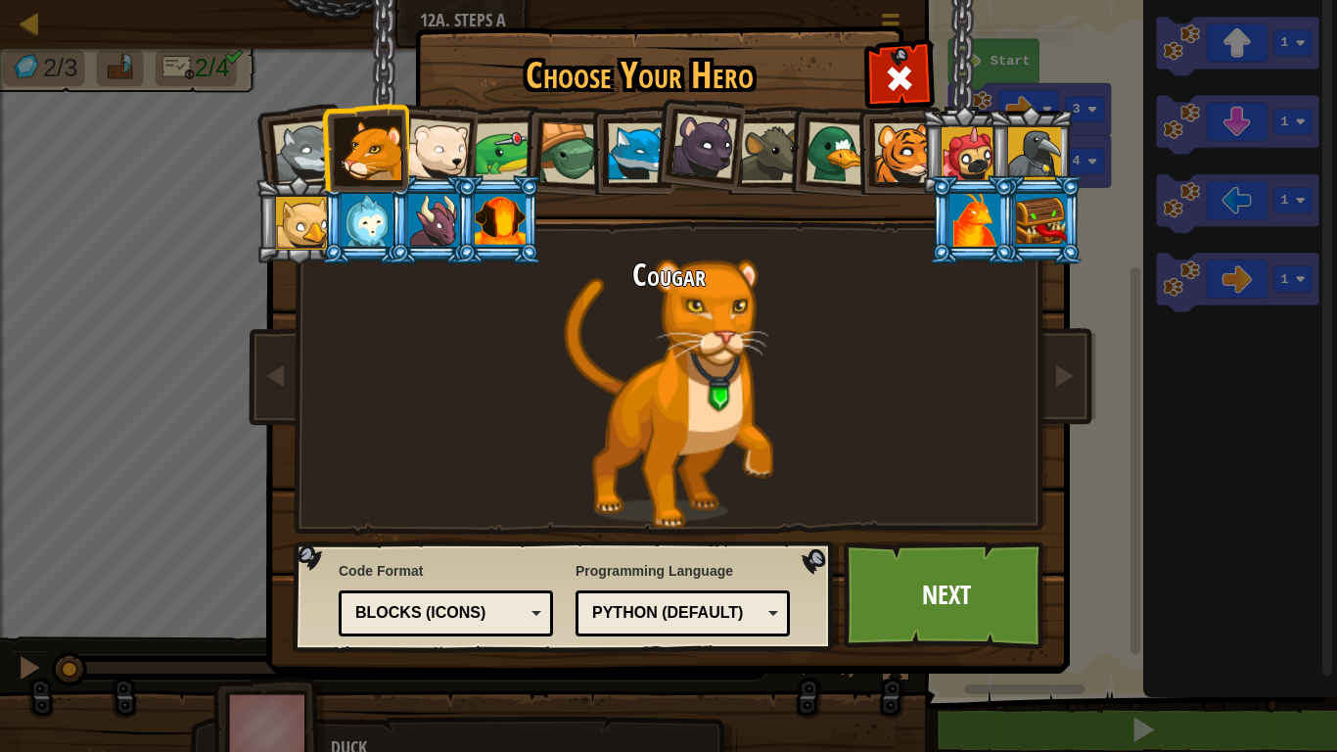
click at [322, 147] on li at bounding box center [365, 147] width 88 height 89
click at [315, 147] on div at bounding box center [305, 152] width 65 height 65
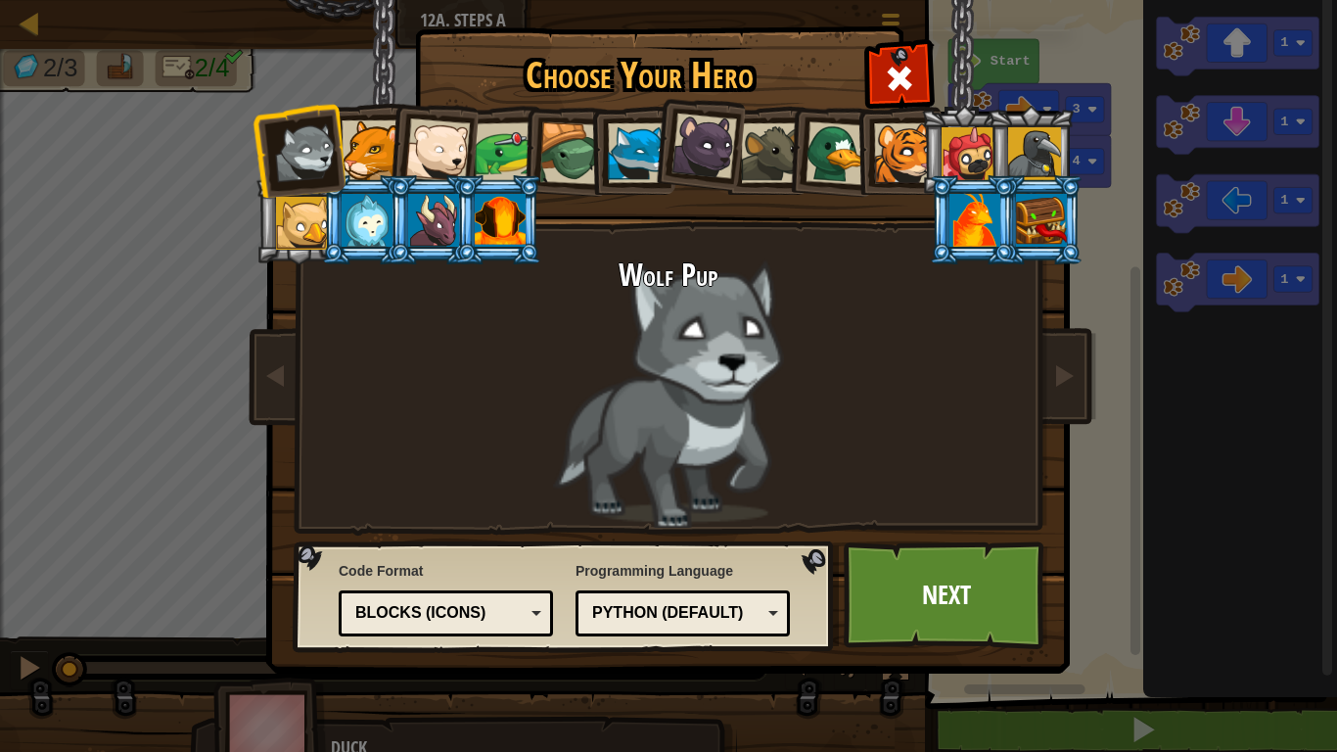
click at [980, 227] on div at bounding box center [975, 220] width 51 height 53
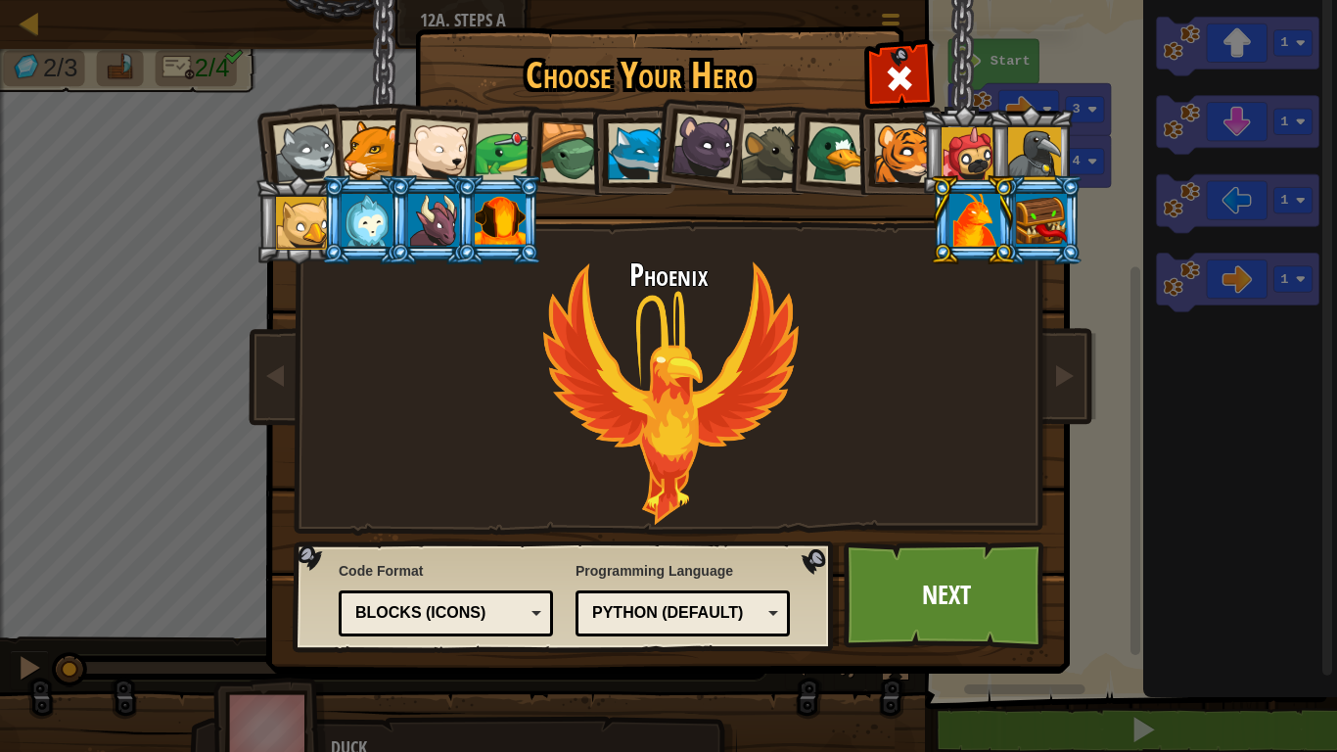
click at [1052, 230] on div at bounding box center [1041, 220] width 51 height 53
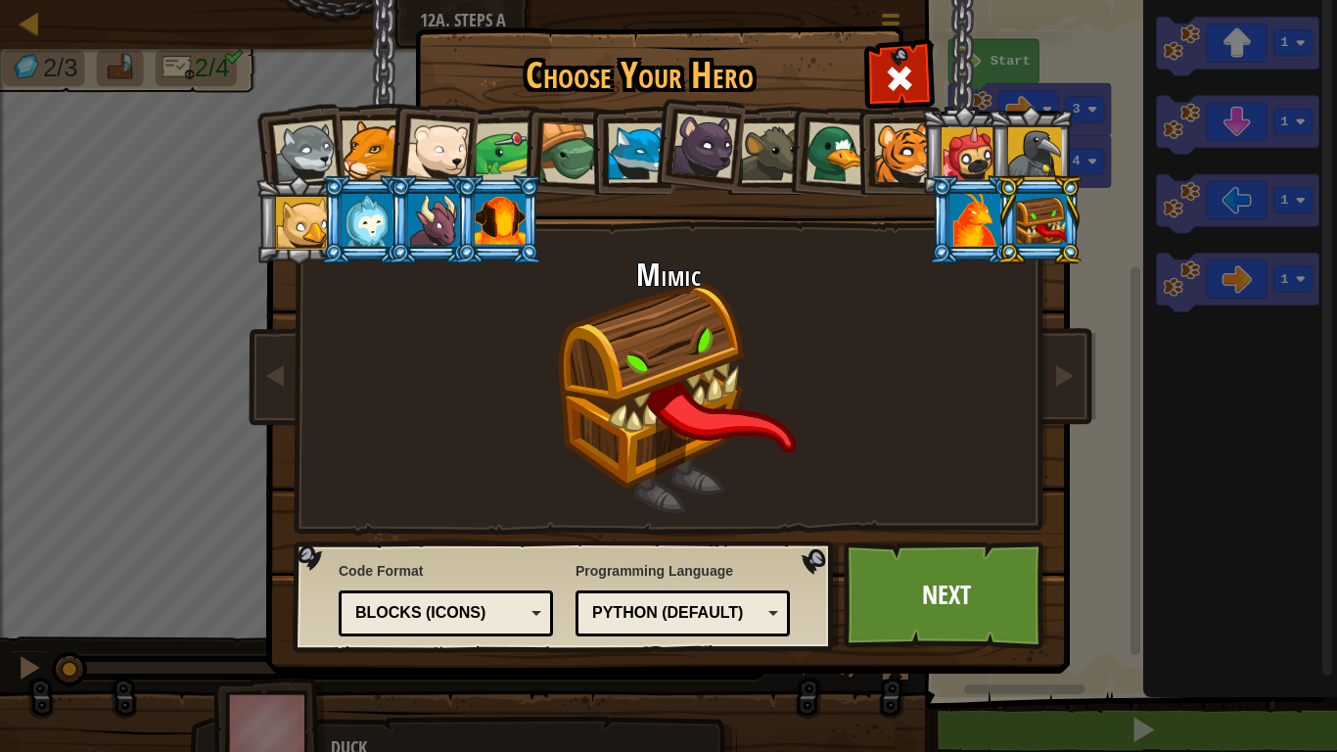
click at [991, 217] on div at bounding box center [975, 220] width 51 height 53
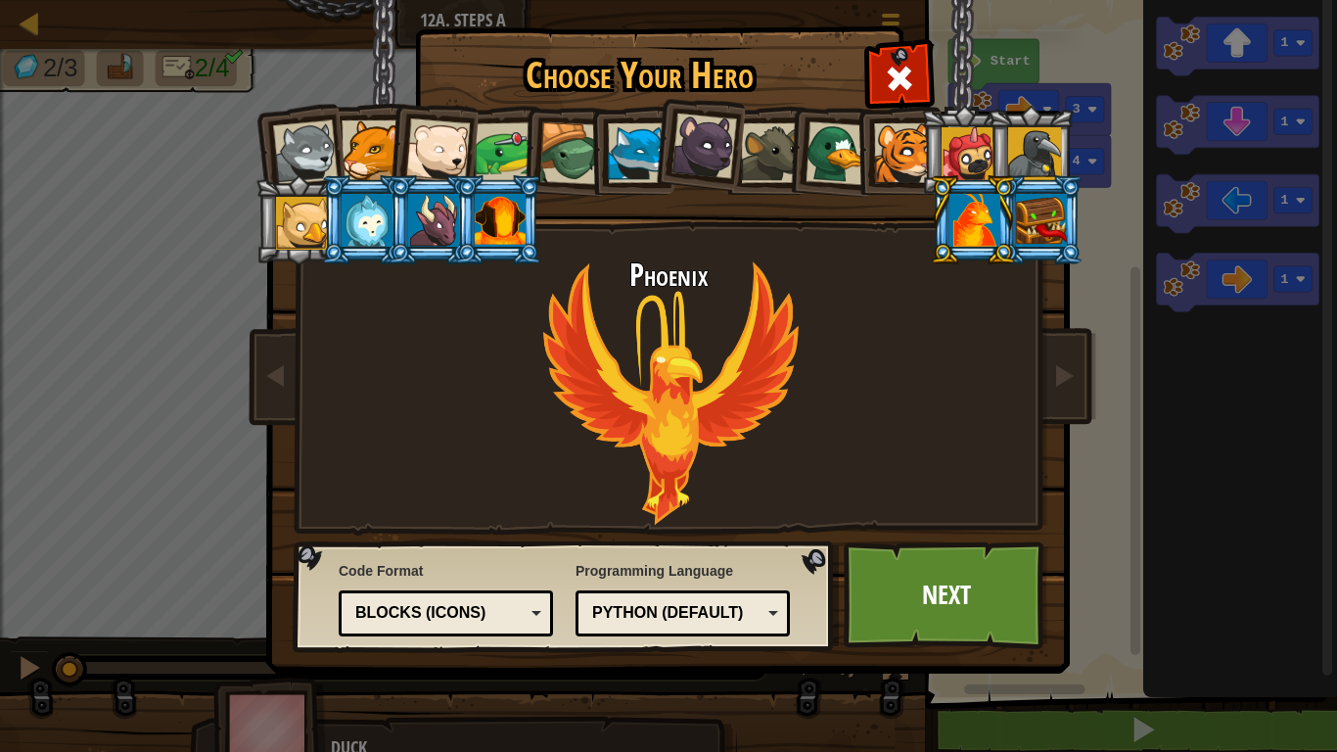
click at [572, 158] on div at bounding box center [570, 153] width 63 height 63
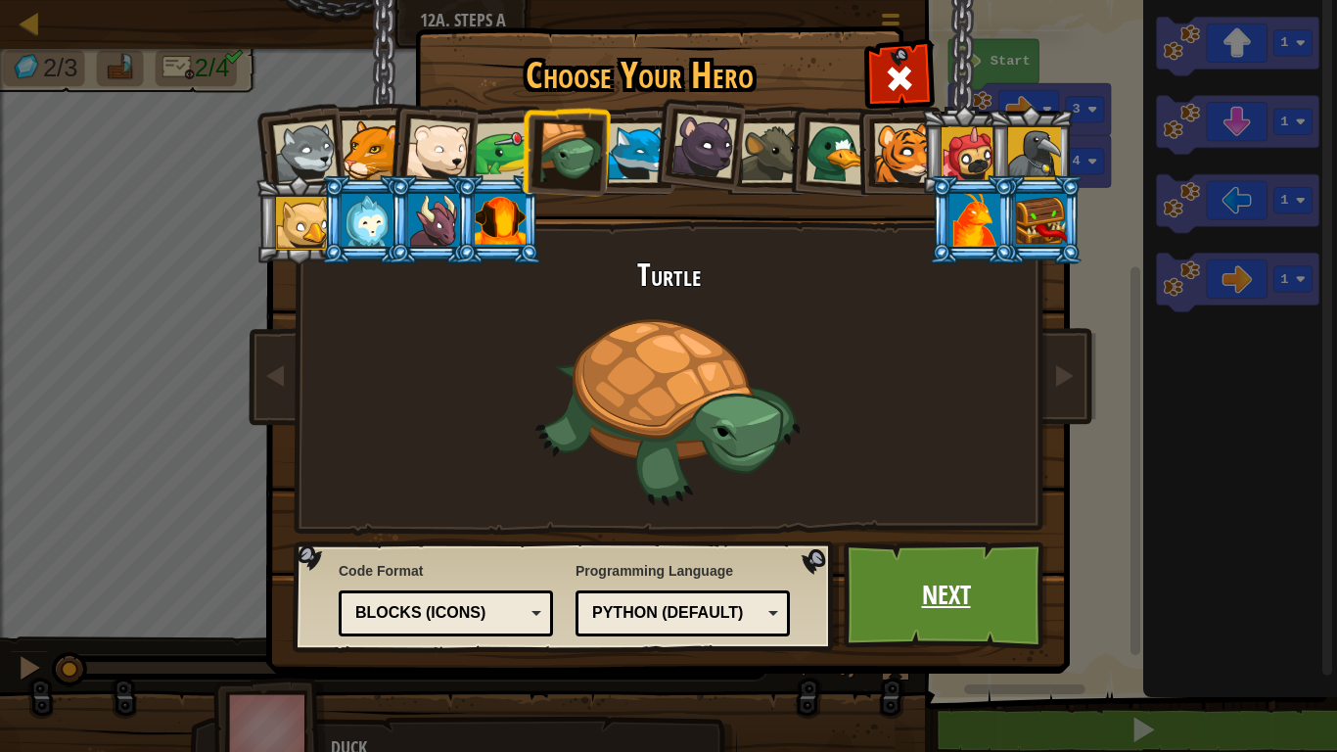
click at [963, 585] on link "Next" at bounding box center [946, 595] width 205 height 108
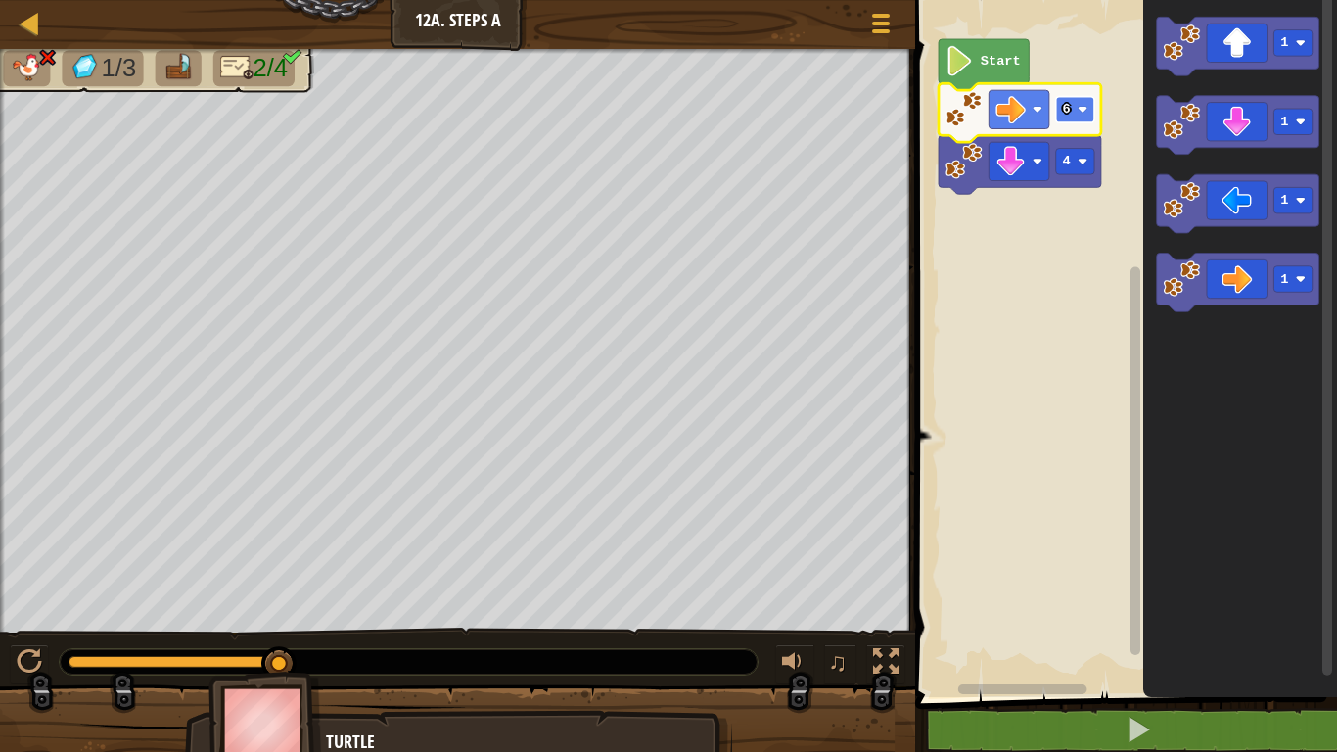
click at [1082, 115] on rect "Blockly Workspace" at bounding box center [1075, 110] width 38 height 26
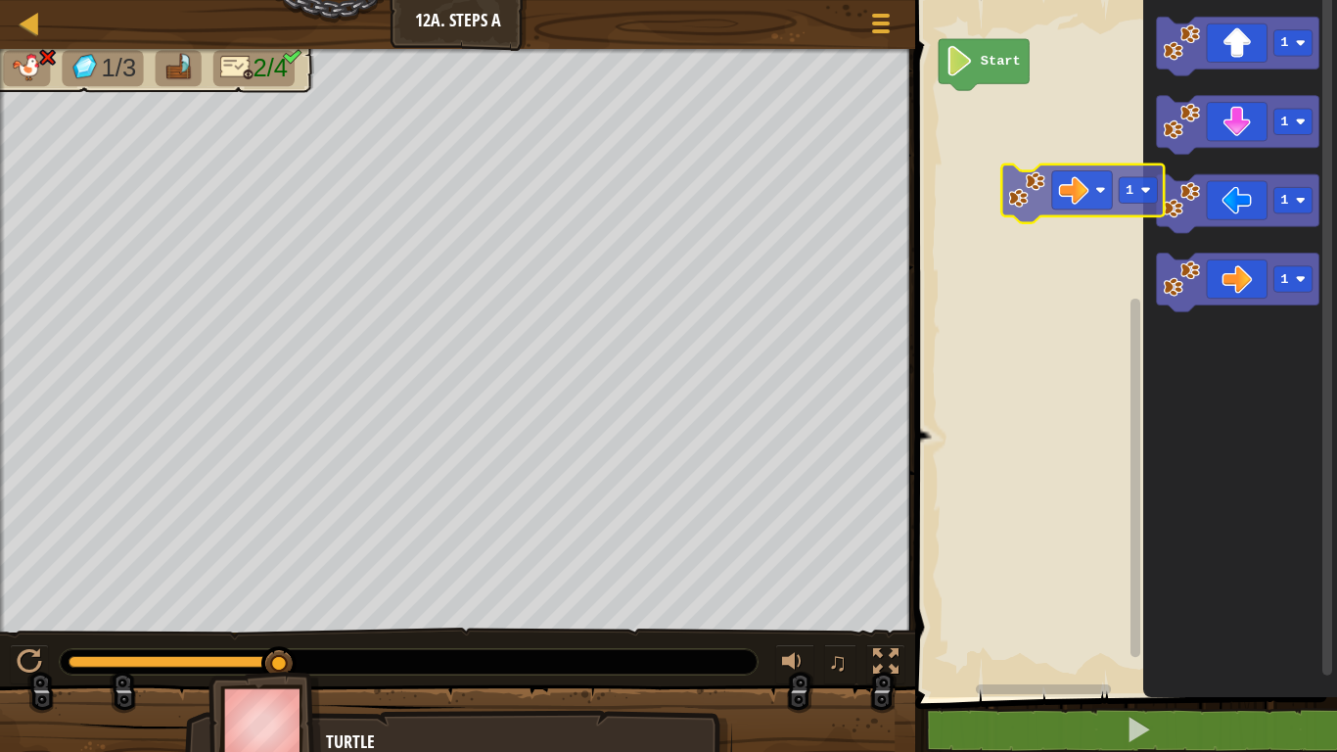
click at [1010, 99] on div "Start 1 1 1 1 1" at bounding box center [1124, 343] width 428 height 707
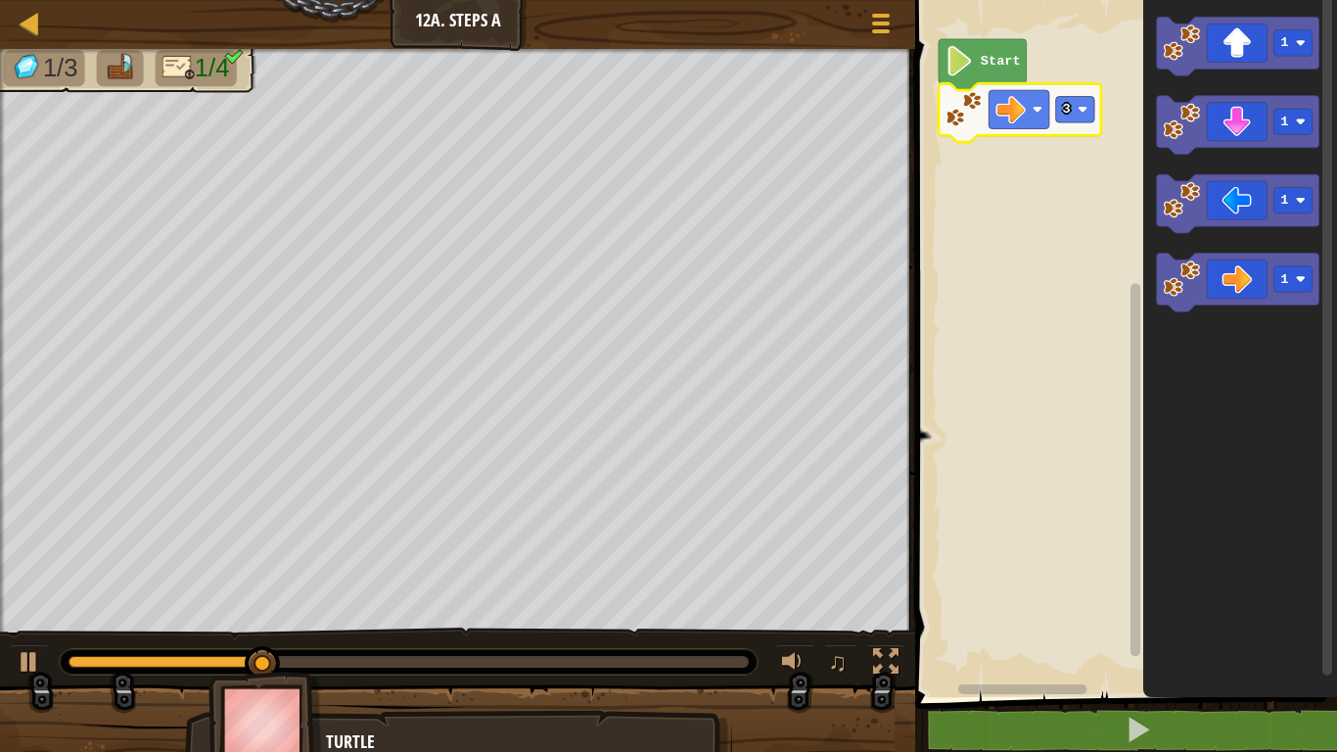
click at [1100, 211] on rect "Blockly Workspace" at bounding box center [1124, 343] width 428 height 707
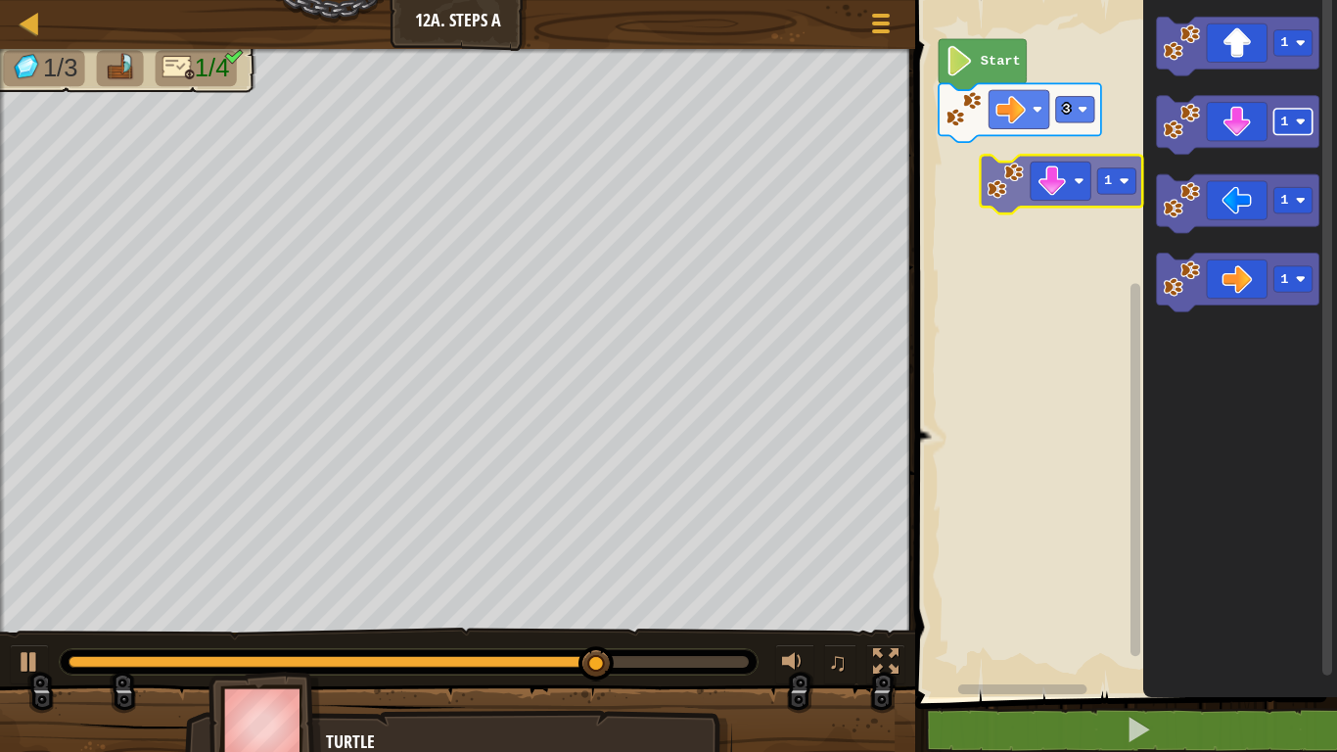
click at [1069, 150] on div "Start 3 1 1 1 1 1" at bounding box center [1124, 343] width 428 height 707
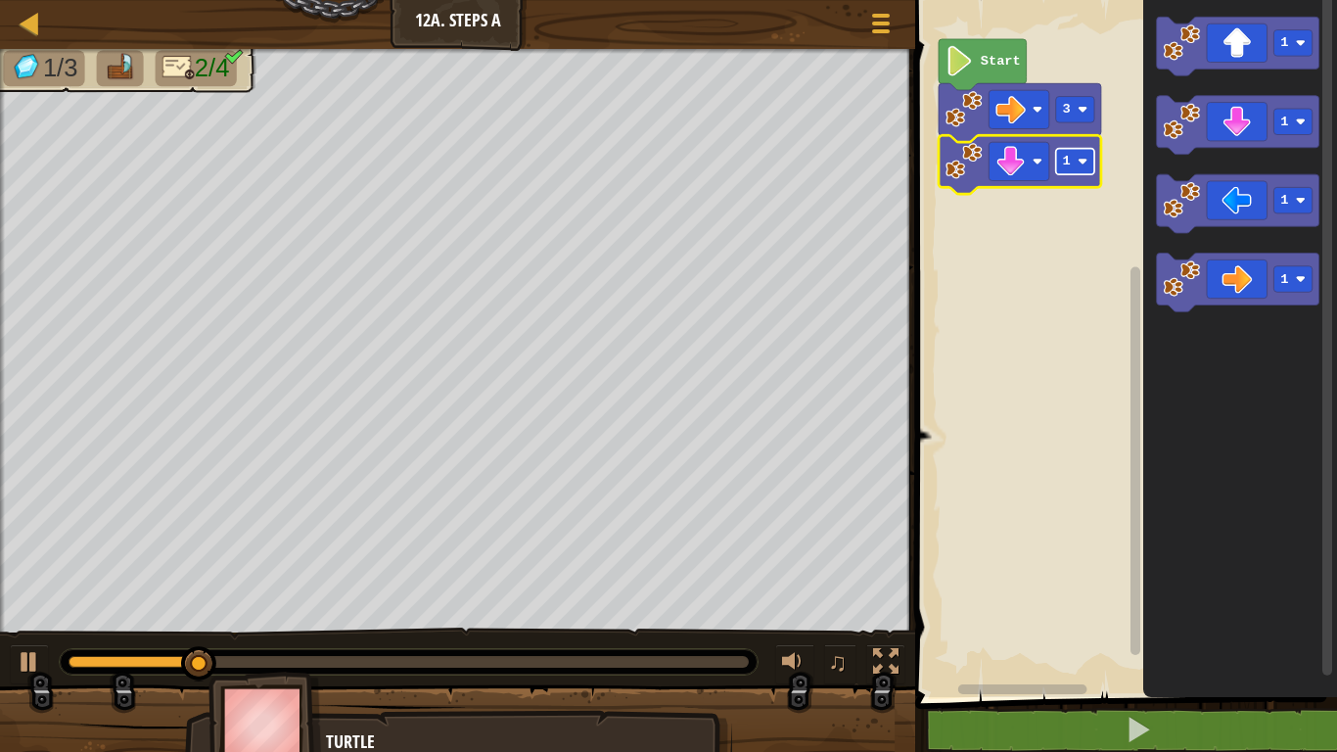
click at [1076, 152] on rect "Blockly Workspace" at bounding box center [1075, 162] width 38 height 26
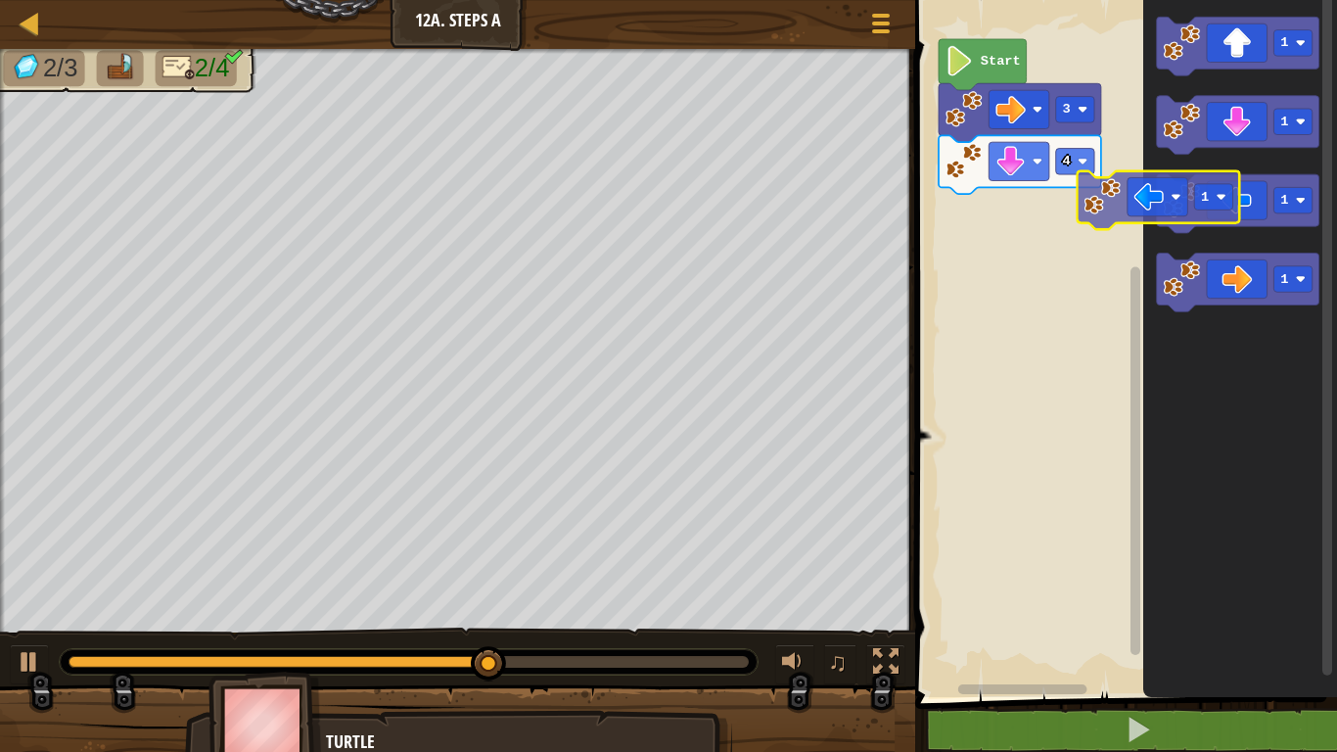
click at [1082, 201] on div "Start 3 4 1 1 1 1 1" at bounding box center [1124, 343] width 428 height 707
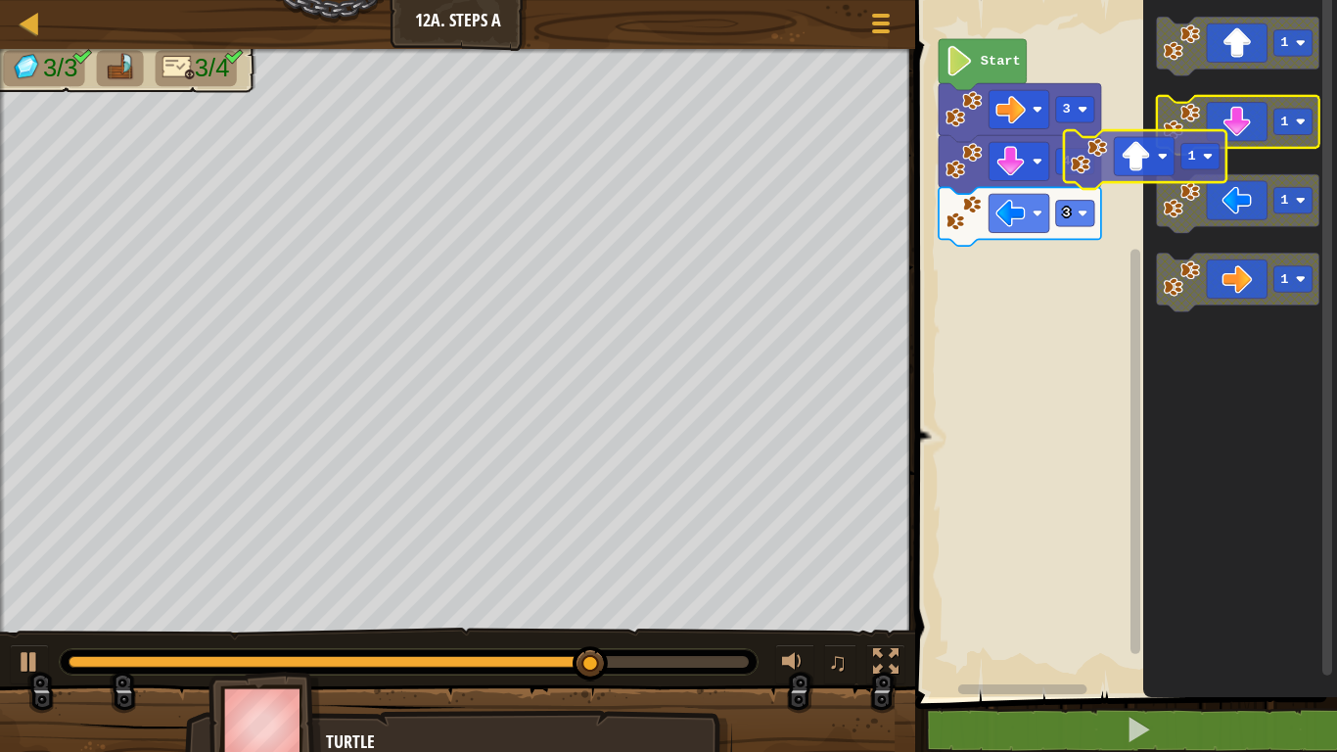
click at [1047, 176] on div "Start 3 4 3 1 1 1 1 1" at bounding box center [1124, 343] width 428 height 707
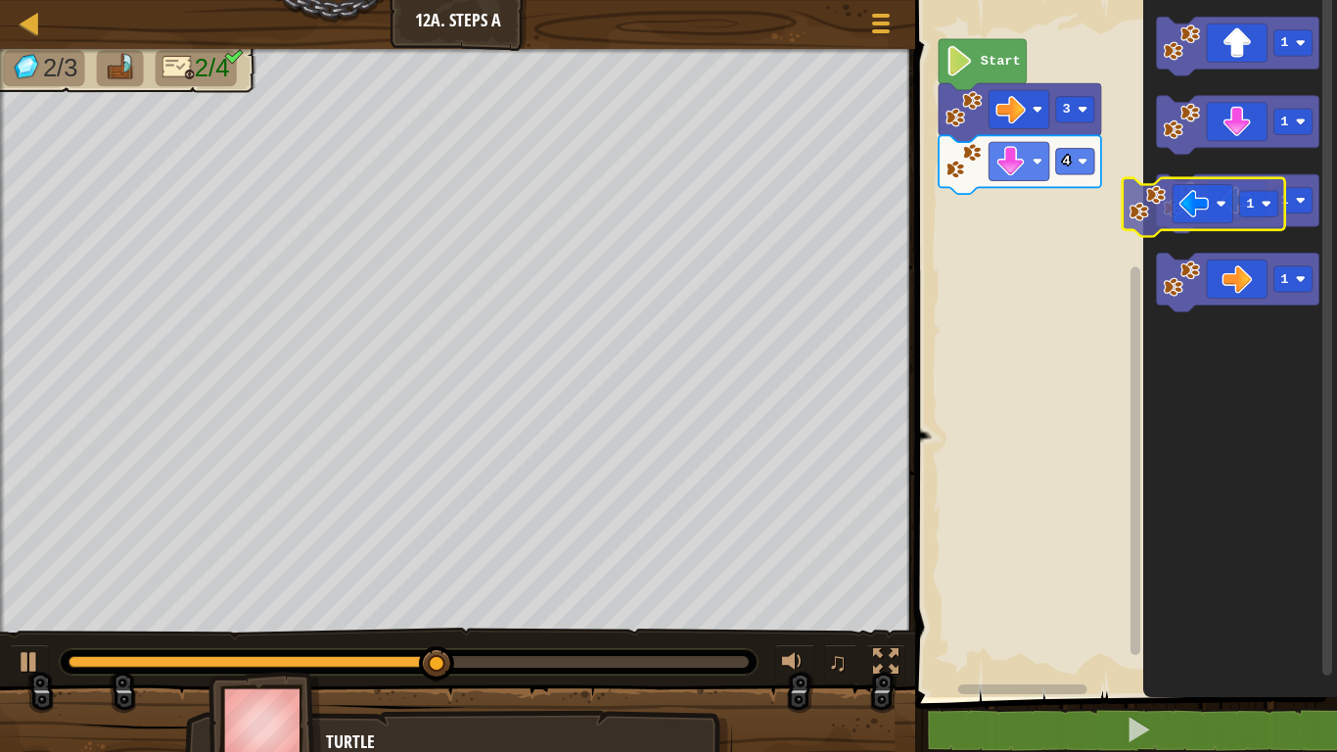
click at [1048, 199] on div "Start 3 4 1 1 1 1 1" at bounding box center [1124, 343] width 428 height 707
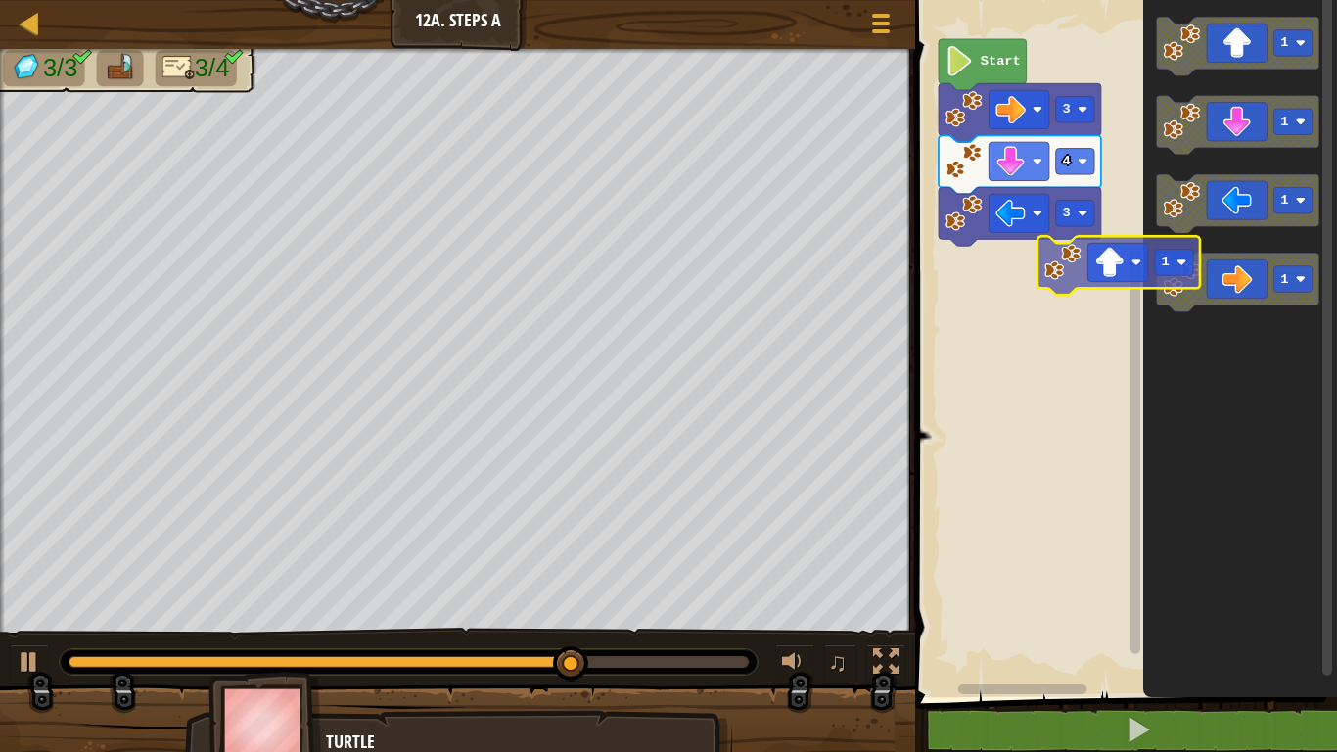
click at [1054, 289] on div "Start 3 4 3 1 1 1 1 1" at bounding box center [1124, 343] width 428 height 707
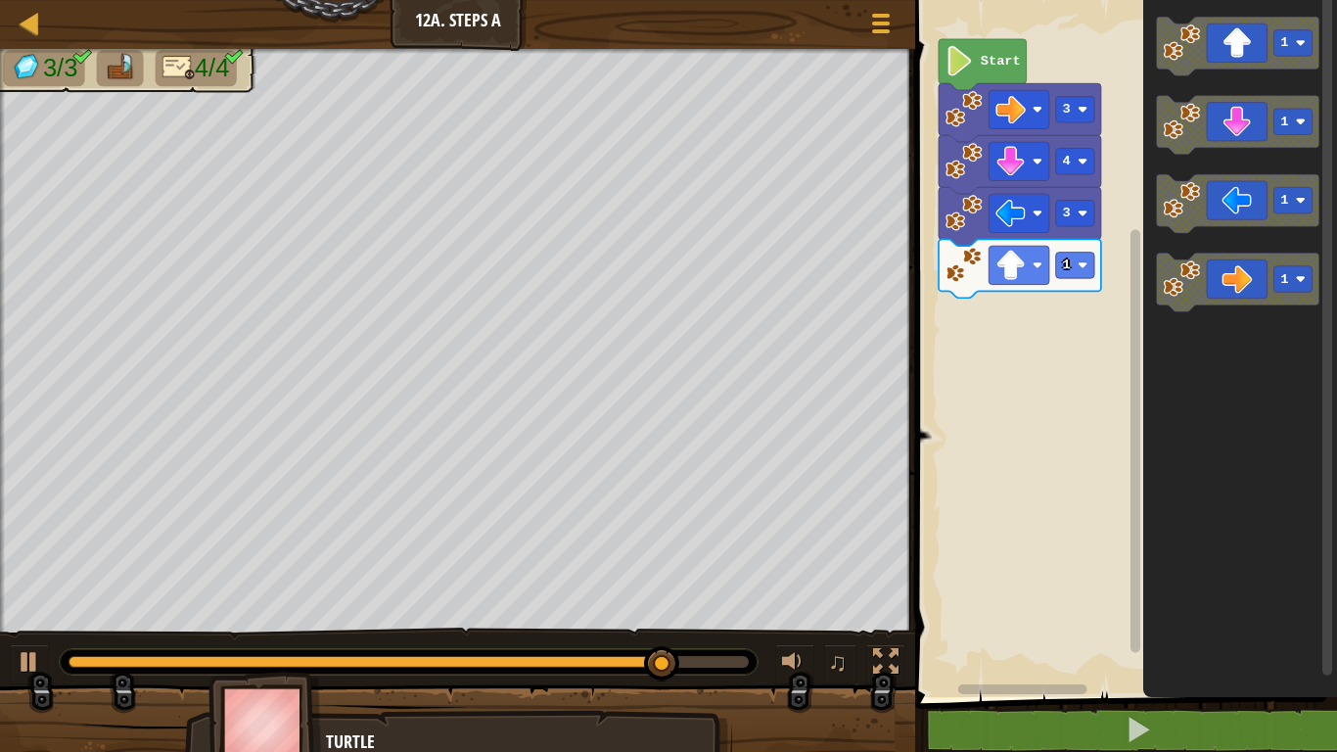
click at [1103, 246] on div "1 3 4 3 Start 1 1 1 1" at bounding box center [1124, 343] width 428 height 707
click at [1161, 70] on g "1 1 1 1" at bounding box center [1238, 164] width 163 height 295
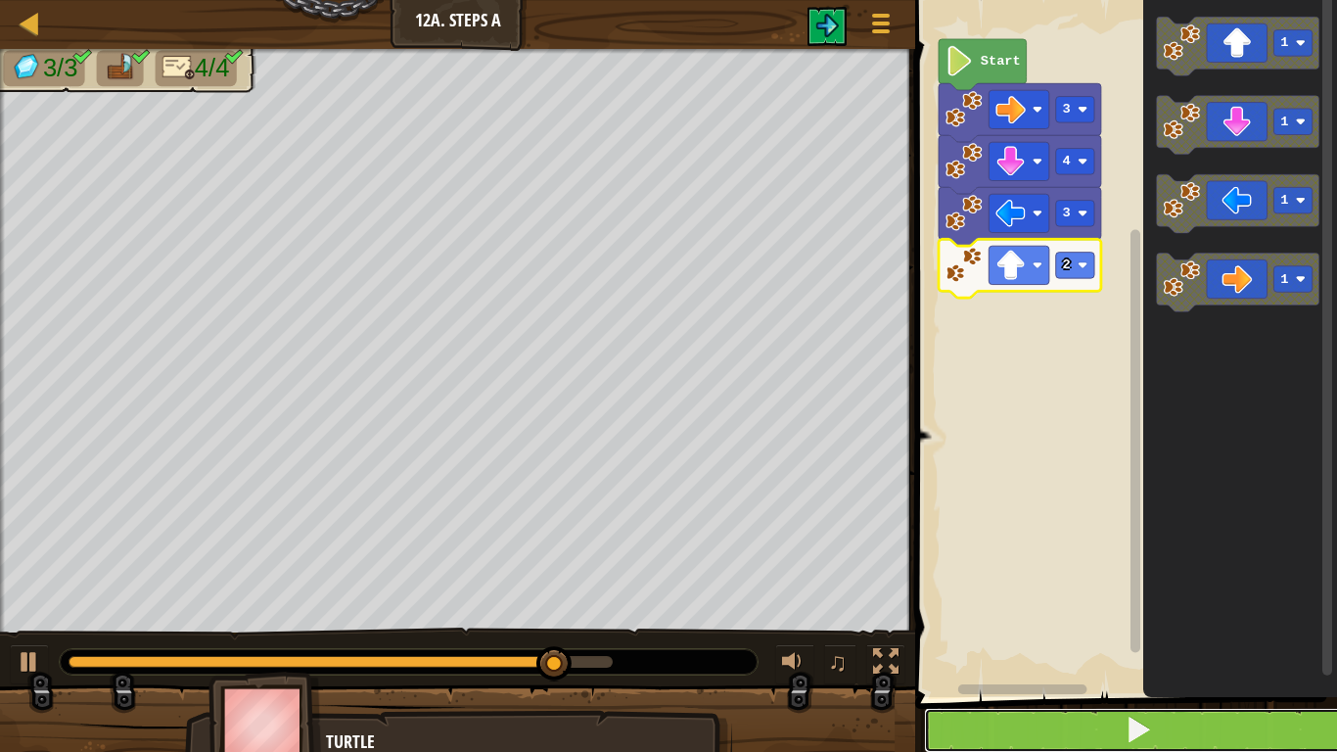
click at [1220, 585] on button at bounding box center [1138, 730] width 428 height 45
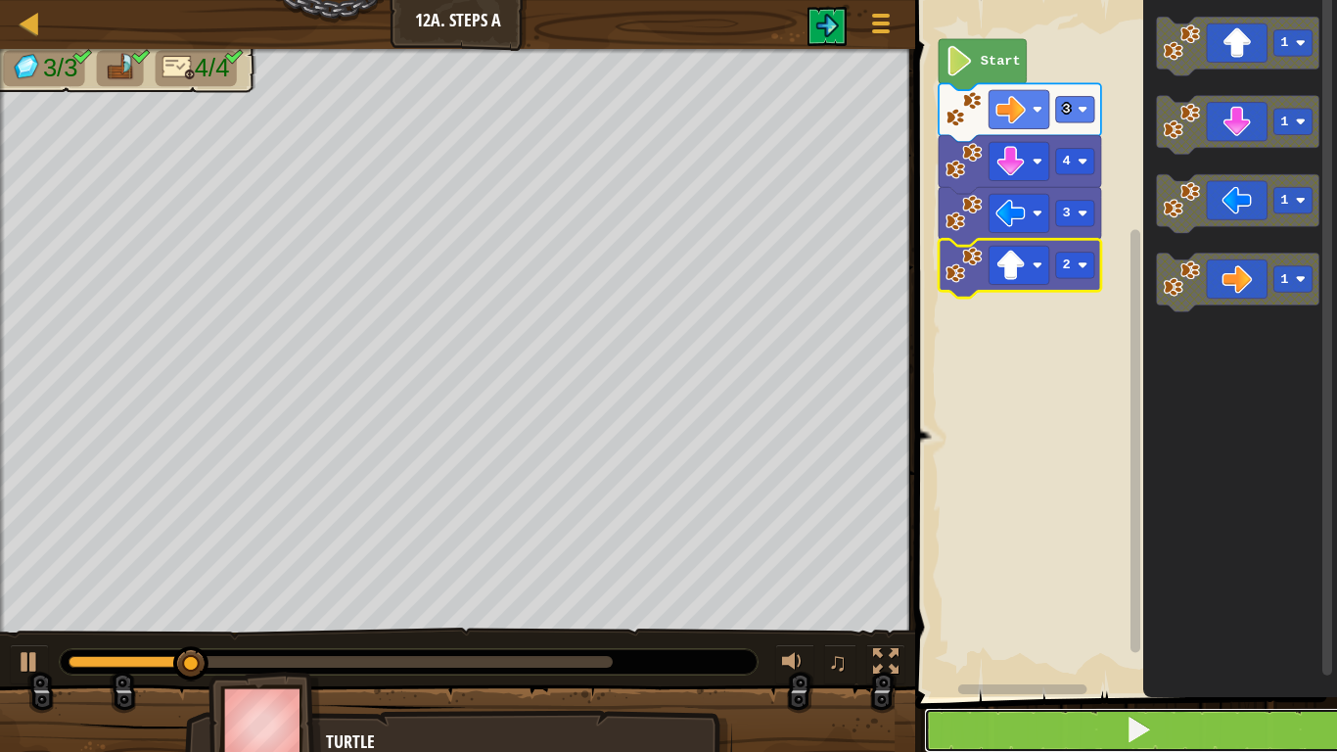
click at [1243, 585] on button at bounding box center [1138, 730] width 428 height 45
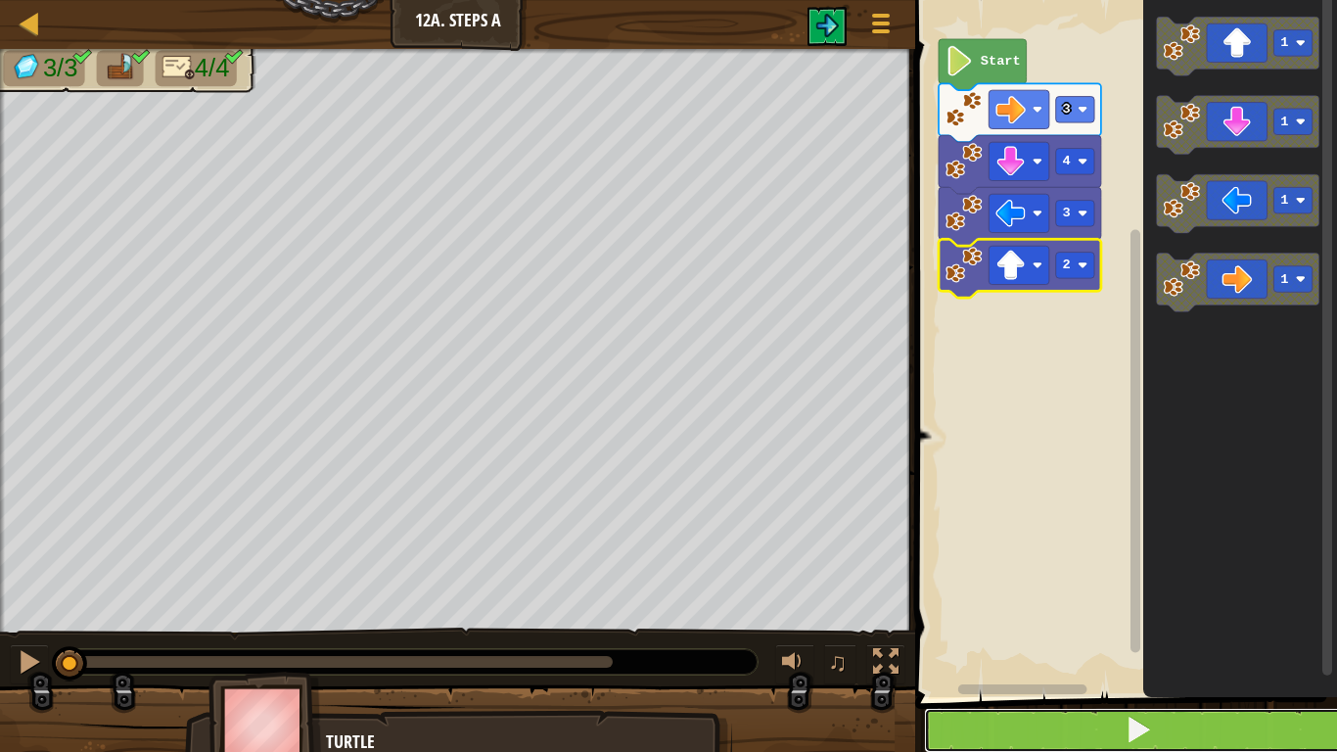
click at [1243, 585] on button at bounding box center [1138, 730] width 428 height 45
click at [1194, 585] on button at bounding box center [1138, 730] width 428 height 45
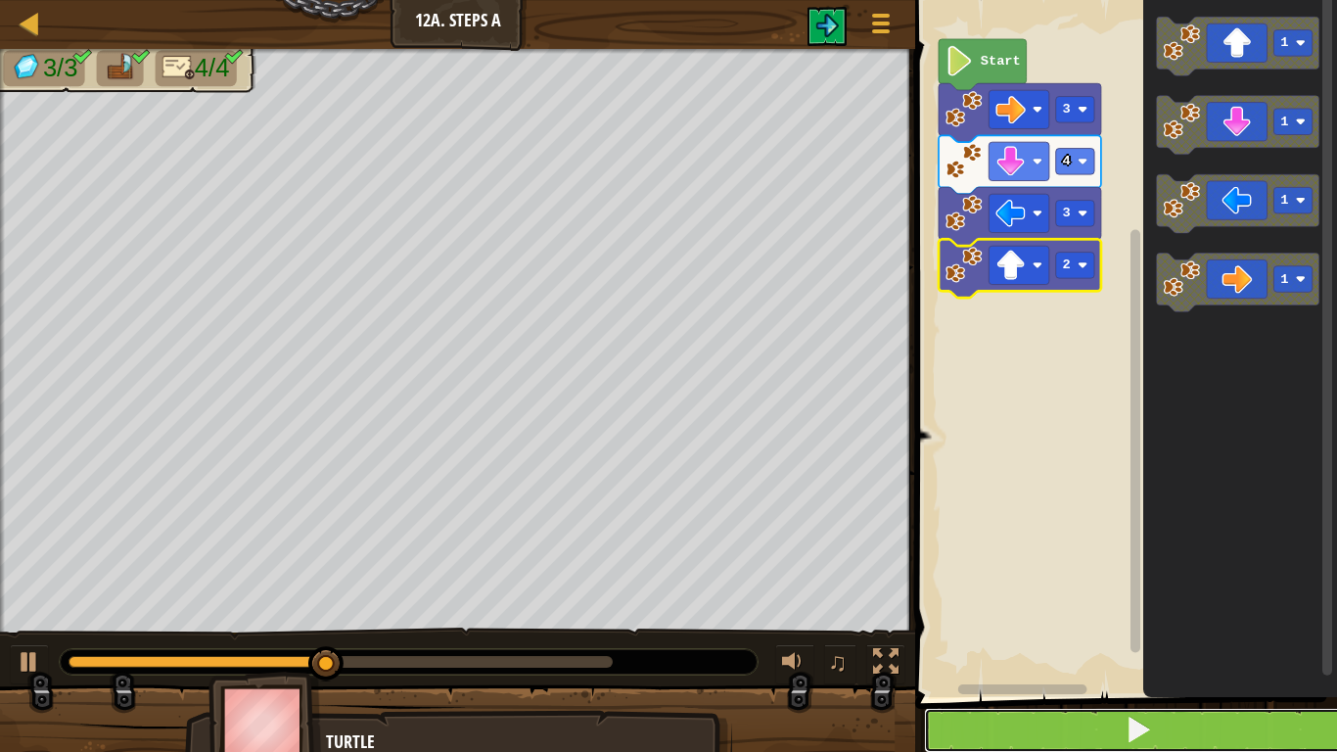
click at [1194, 585] on button at bounding box center [1138, 730] width 428 height 45
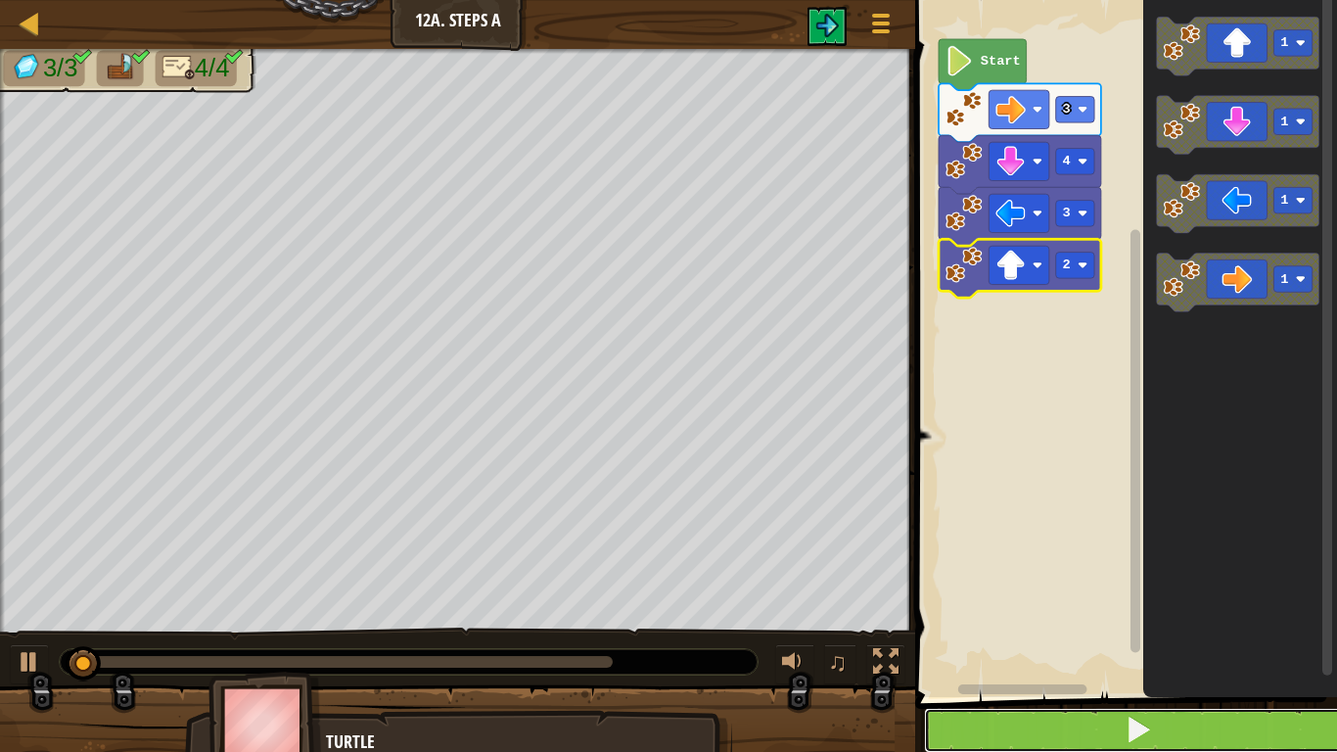
click at [1194, 585] on button at bounding box center [1138, 730] width 428 height 45
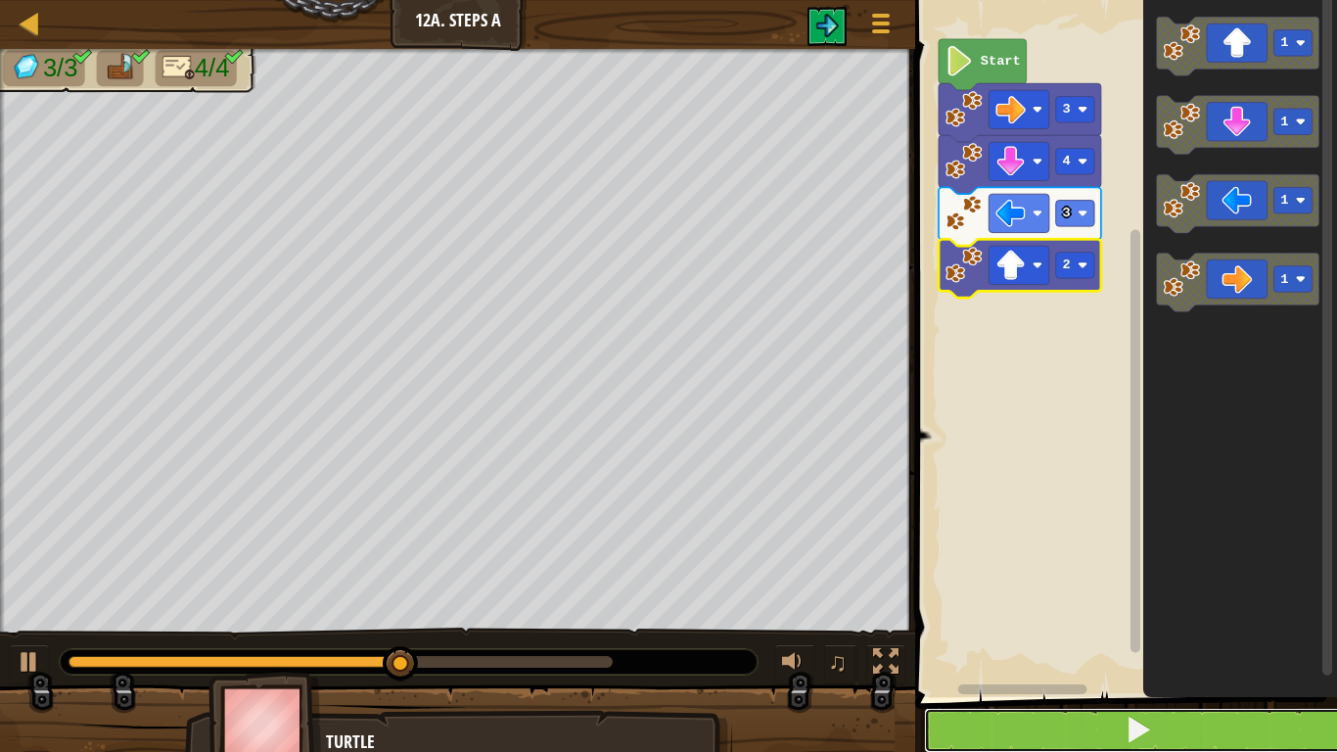
click at [1194, 585] on button at bounding box center [1138, 730] width 428 height 45
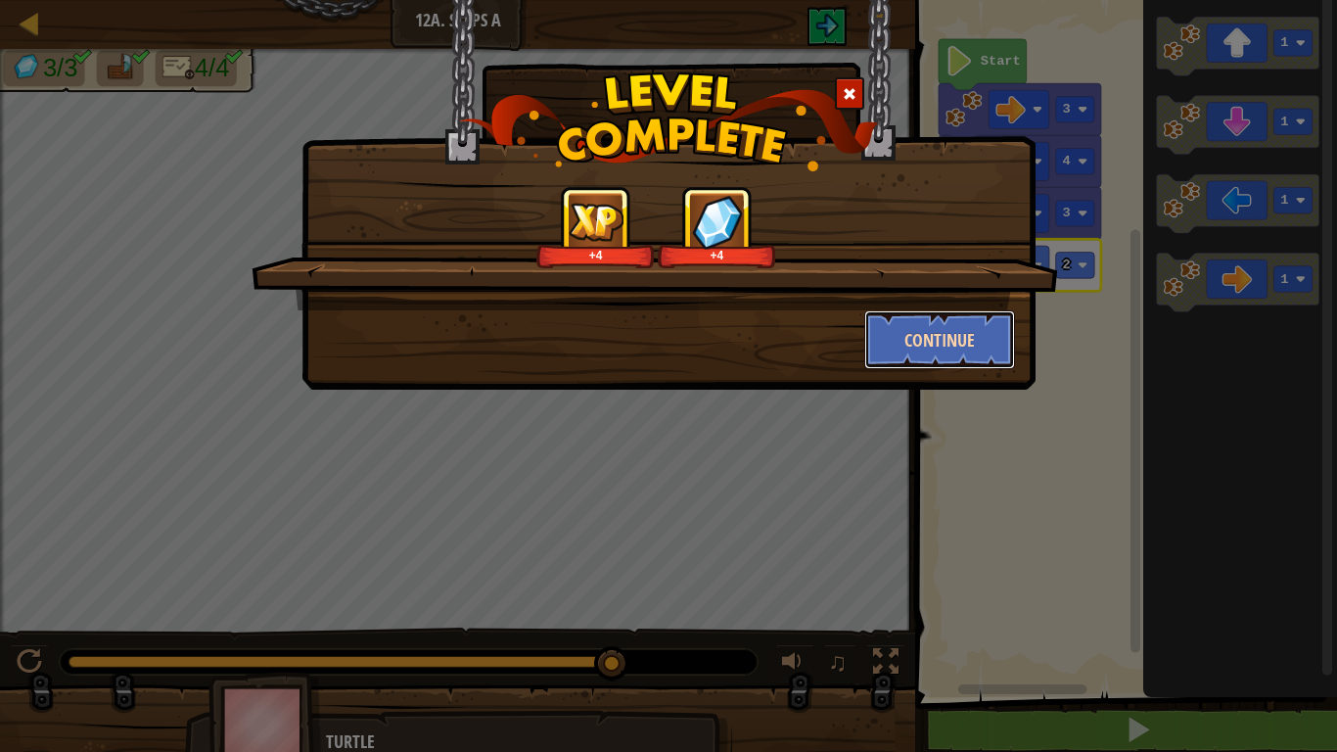
click at [899, 350] on button "Continue" at bounding box center [940, 339] width 152 height 59
